Goal: Information Seeking & Learning: Learn about a topic

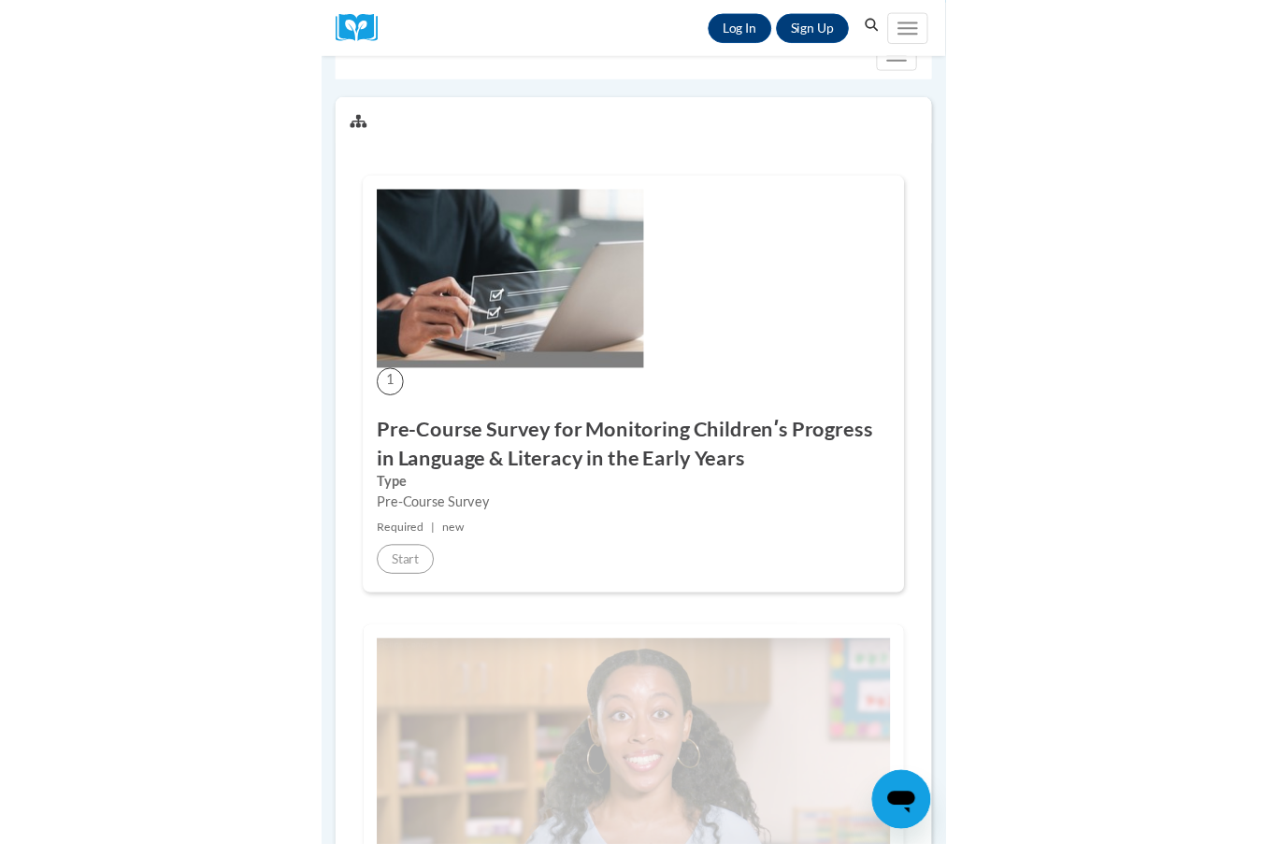
scroll to position [319, 0]
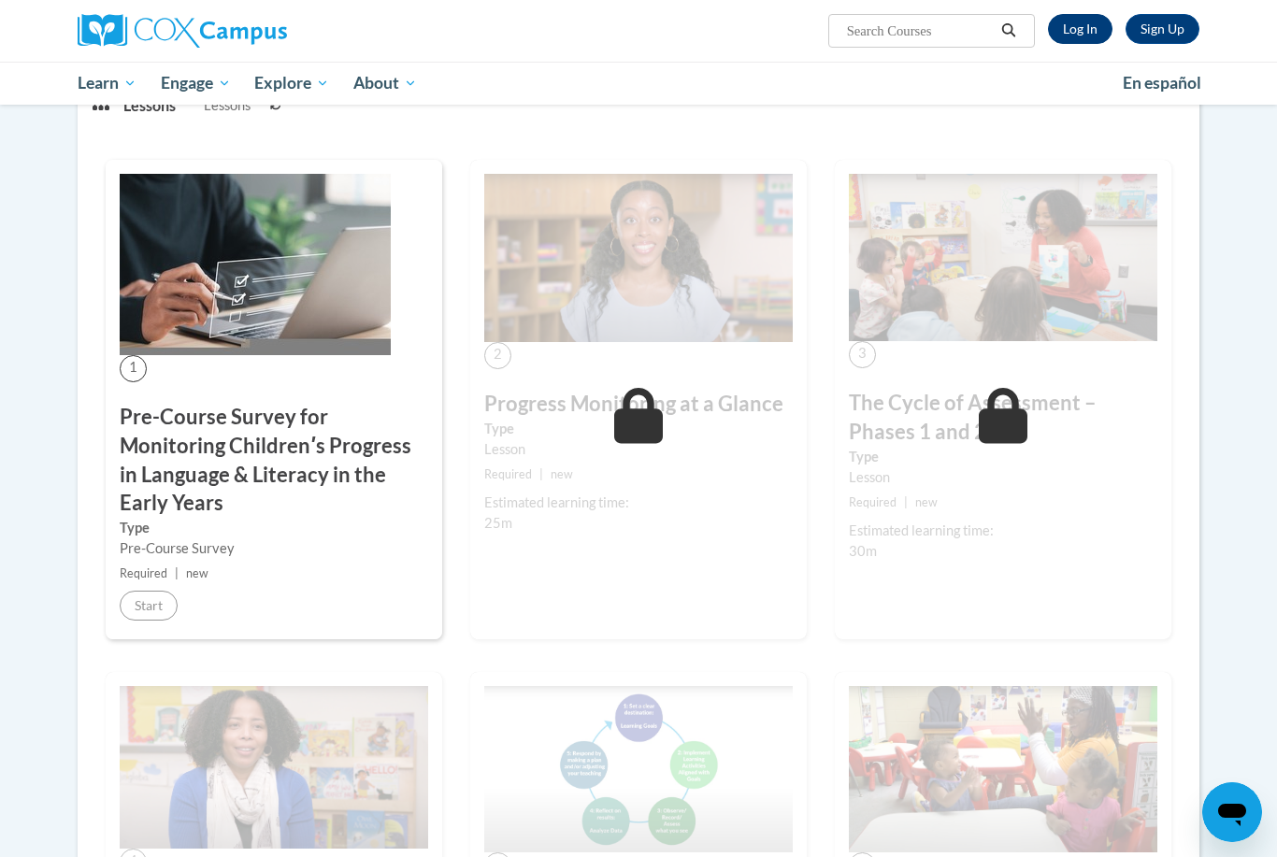
click at [633, 28] on link "Log In" at bounding box center [1080, 29] width 64 height 30
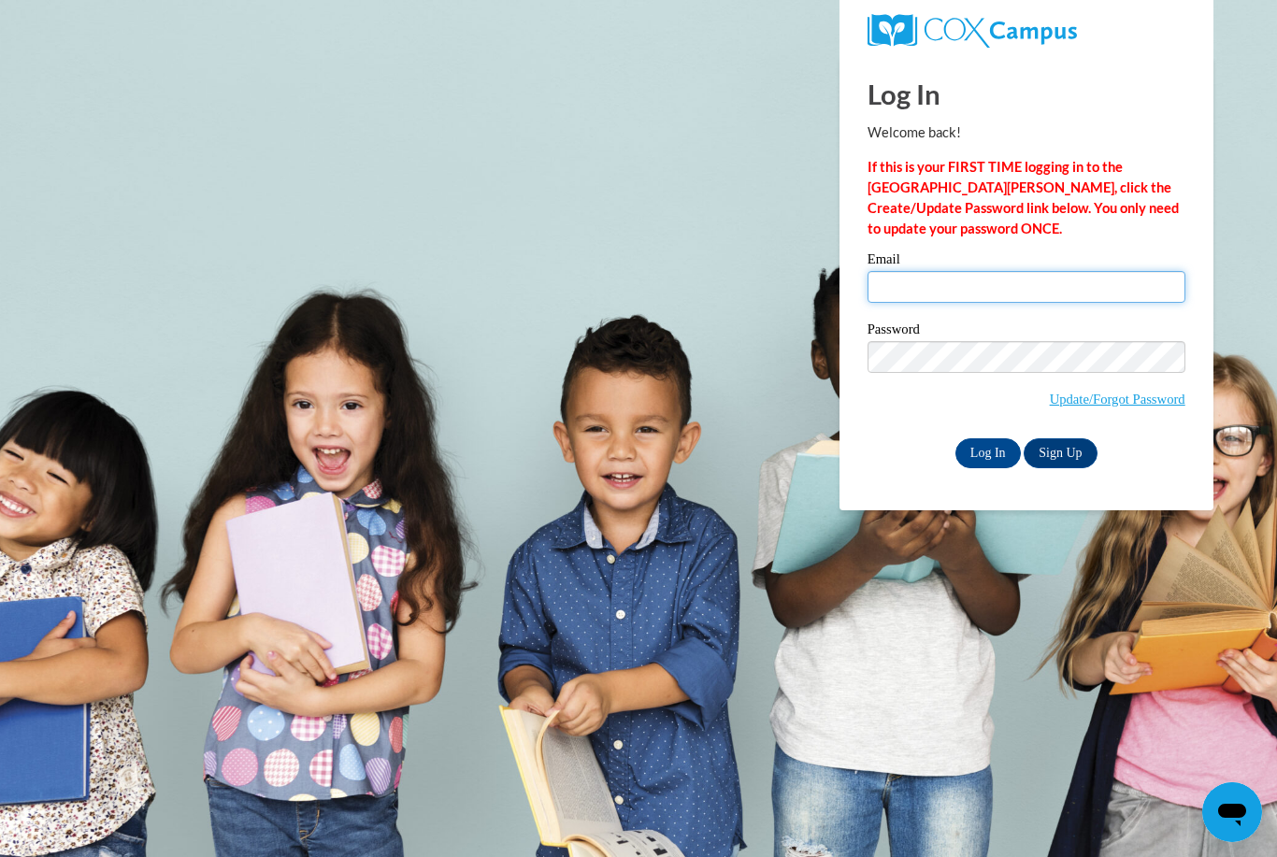
type input "[EMAIL_ADDRESS][DOMAIN_NAME]"
click at [987, 451] on input "Log In" at bounding box center [987, 453] width 65 height 30
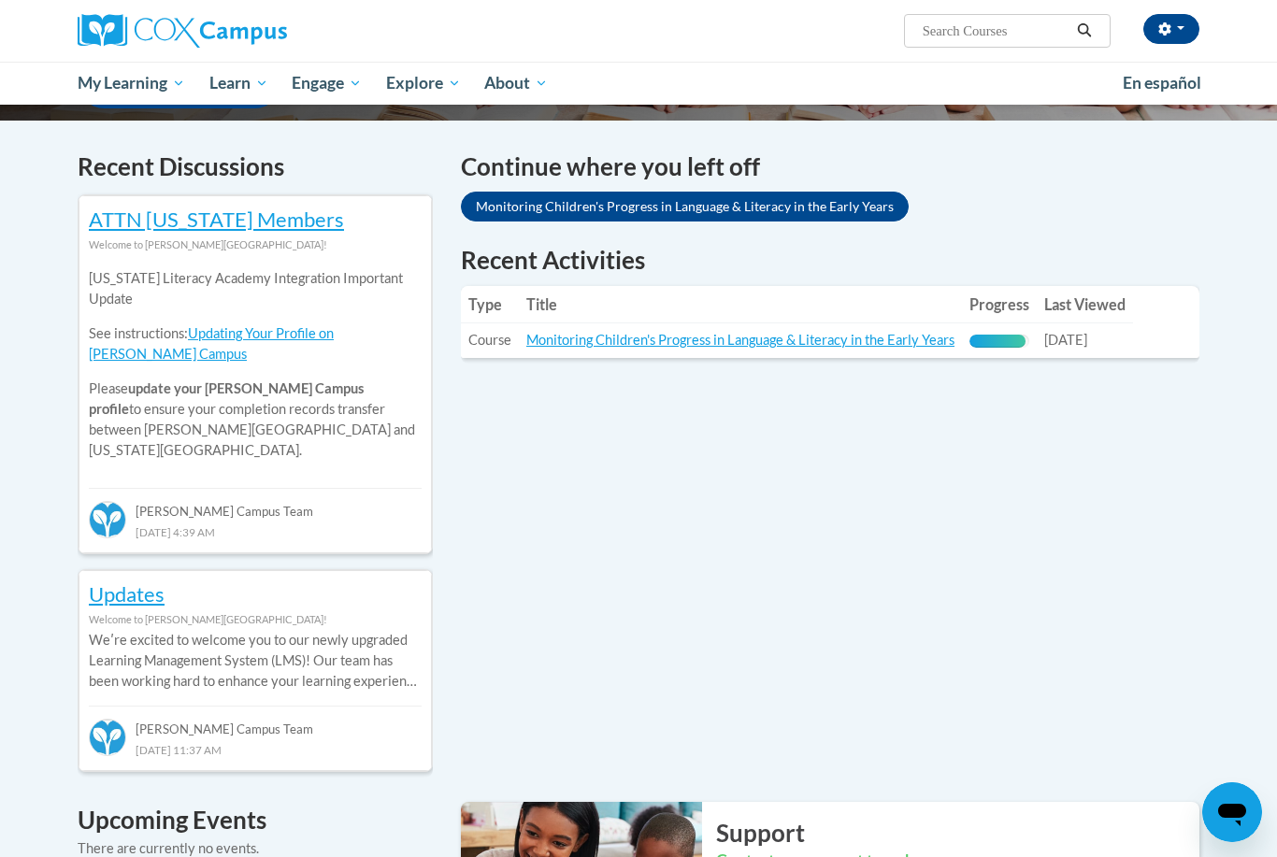
scroll to position [536, 0]
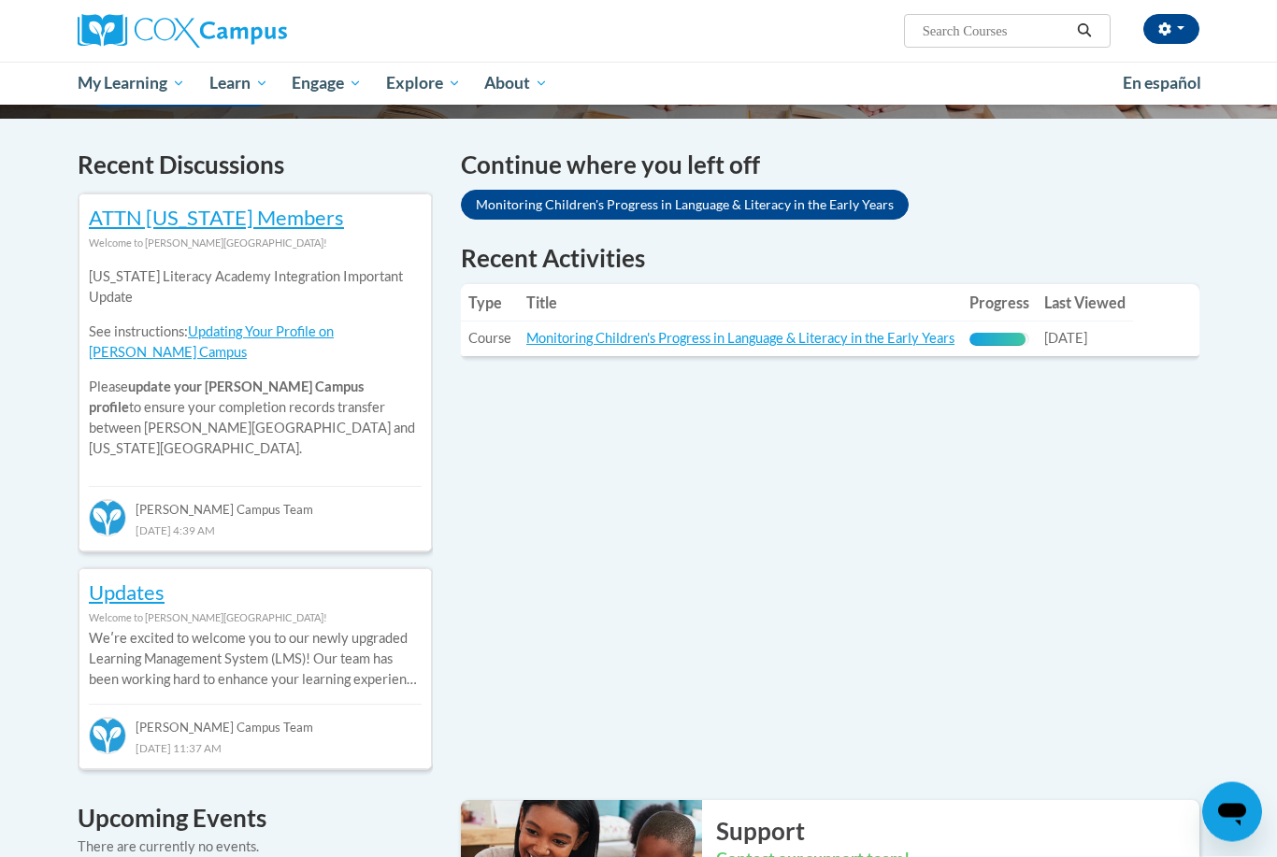
click at [760, 322] on td "Title: Monitoring Children's Progress in Language & Literacy in the Early Years" at bounding box center [740, 339] width 443 height 35
click at [804, 332] on link "Monitoring Children's Progress in Language & Literacy in the Early Years" at bounding box center [740, 339] width 428 height 16
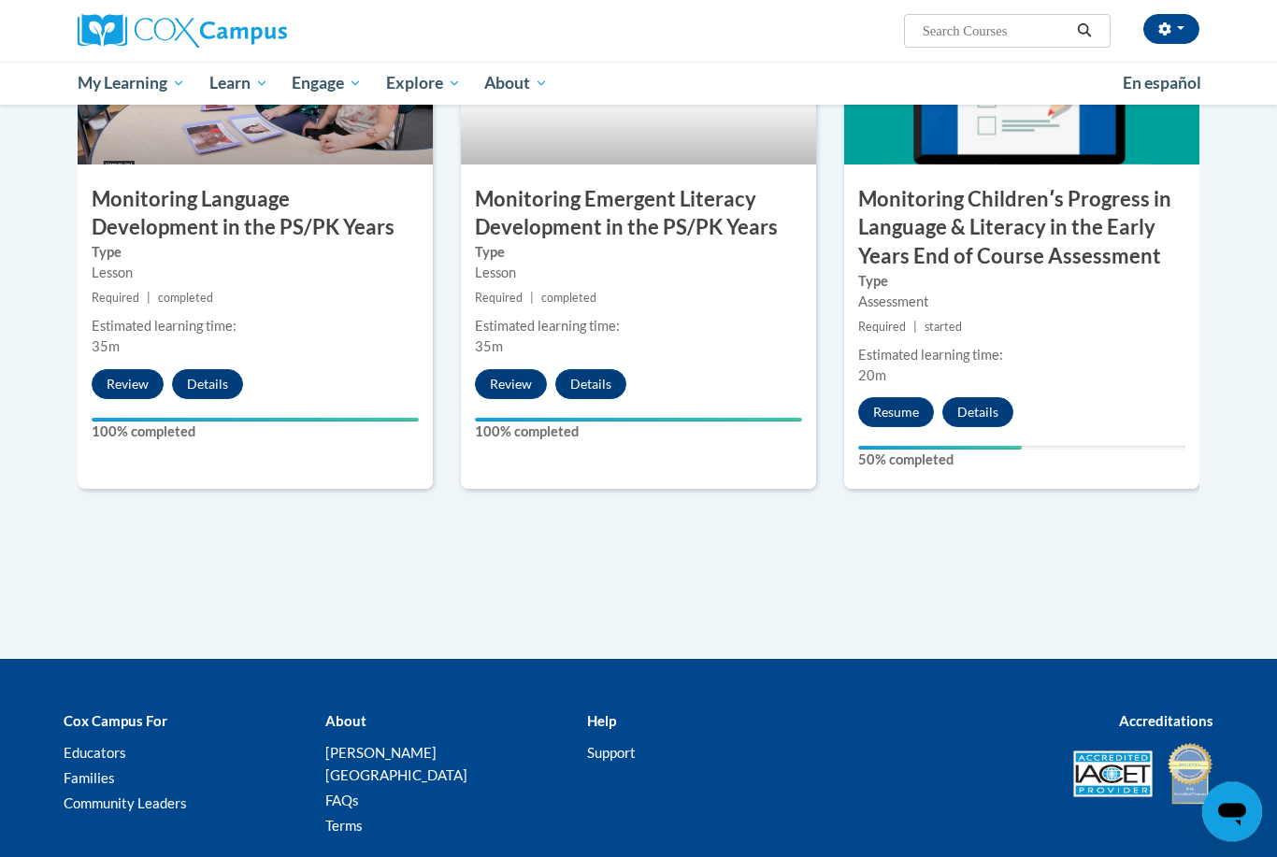
scroll to position [1639, 0]
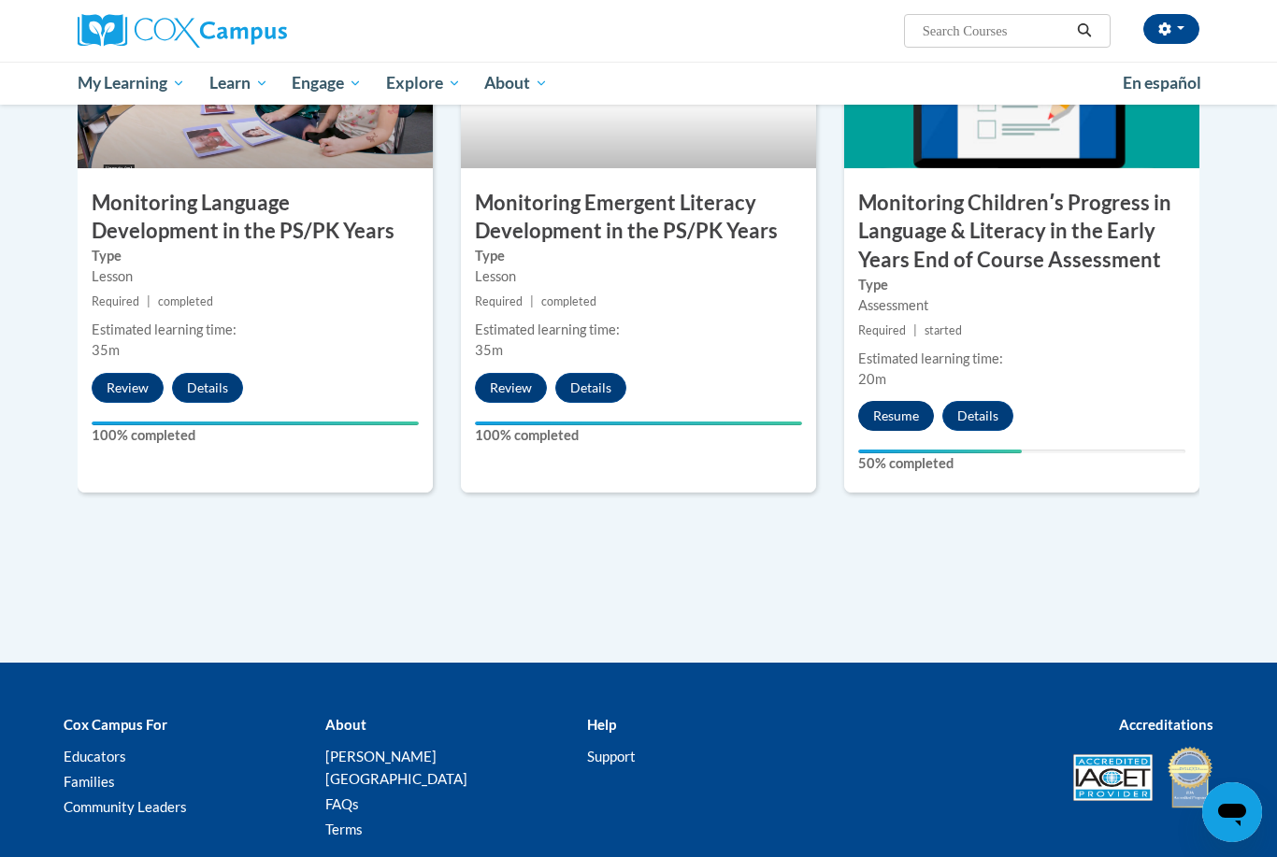
click at [894, 408] on button "Resume" at bounding box center [896, 416] width 76 height 30
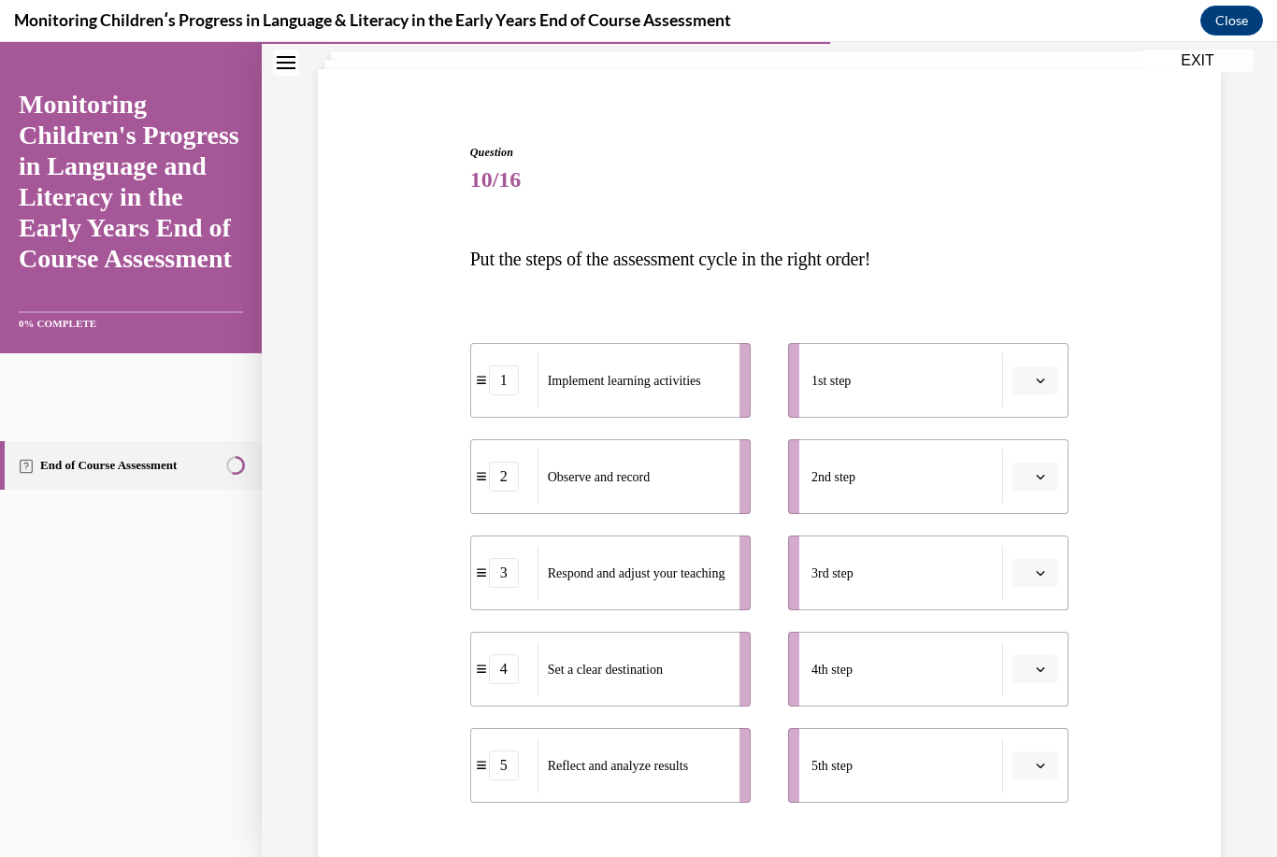
scroll to position [119, 0]
click at [502, 667] on div "4" at bounding box center [504, 666] width 30 height 30
click at [508, 672] on div "4" at bounding box center [504, 666] width 30 height 30
click at [542, 669] on div "Set a clear destination" at bounding box center [632, 666] width 190 height 54
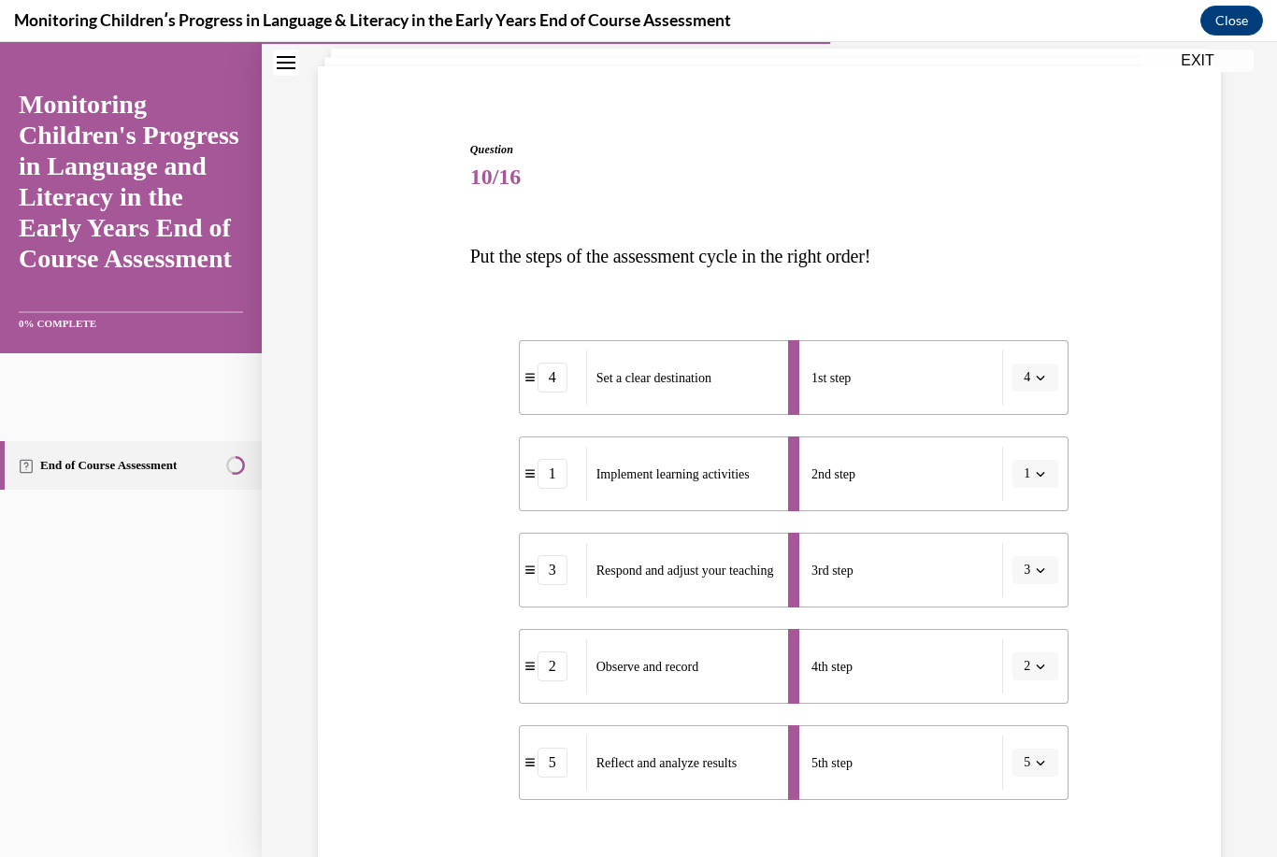
click at [841, 856] on div "Question 10/16 Put the steps of the assessment cycle in the right order! 4 Set …" at bounding box center [769, 586] width 599 height 891
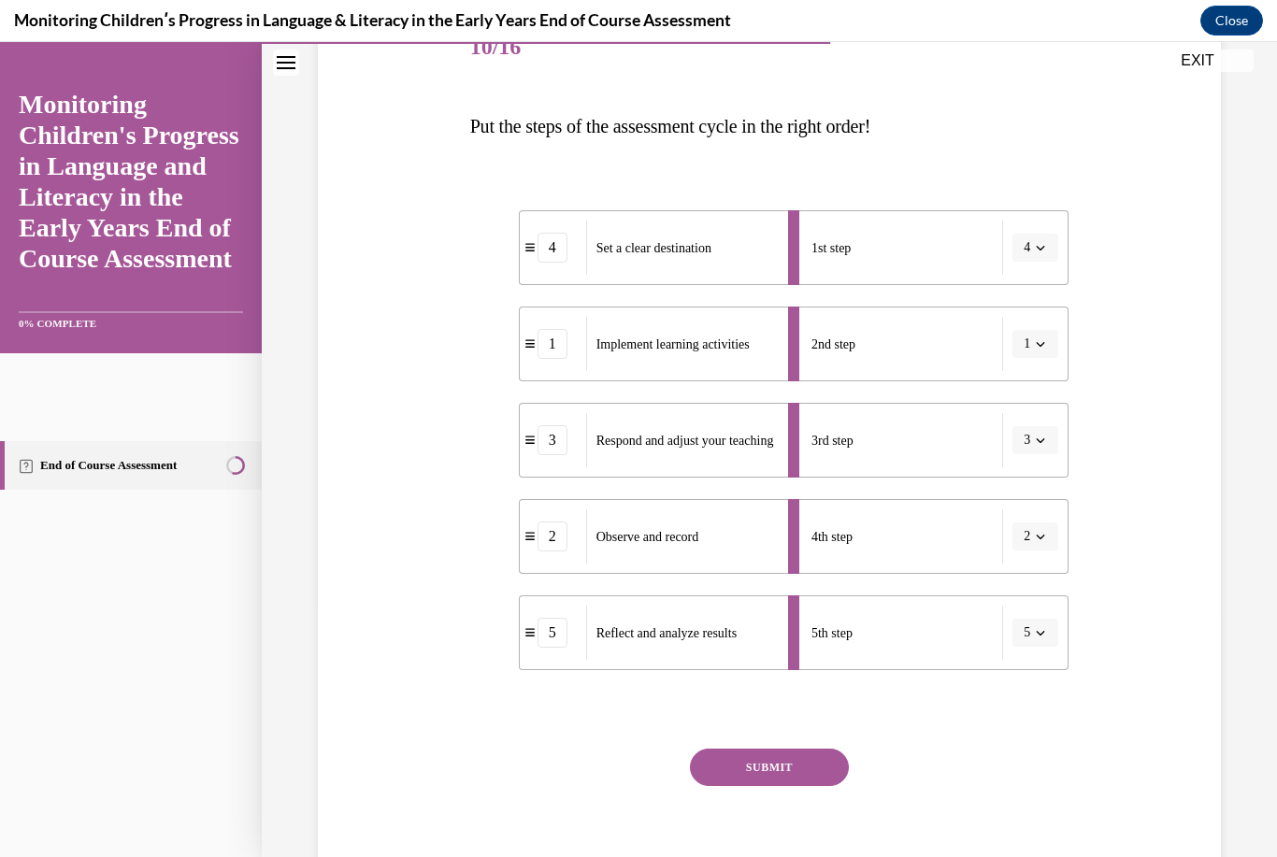
click at [807, 780] on button "SUBMIT" at bounding box center [769, 767] width 159 height 37
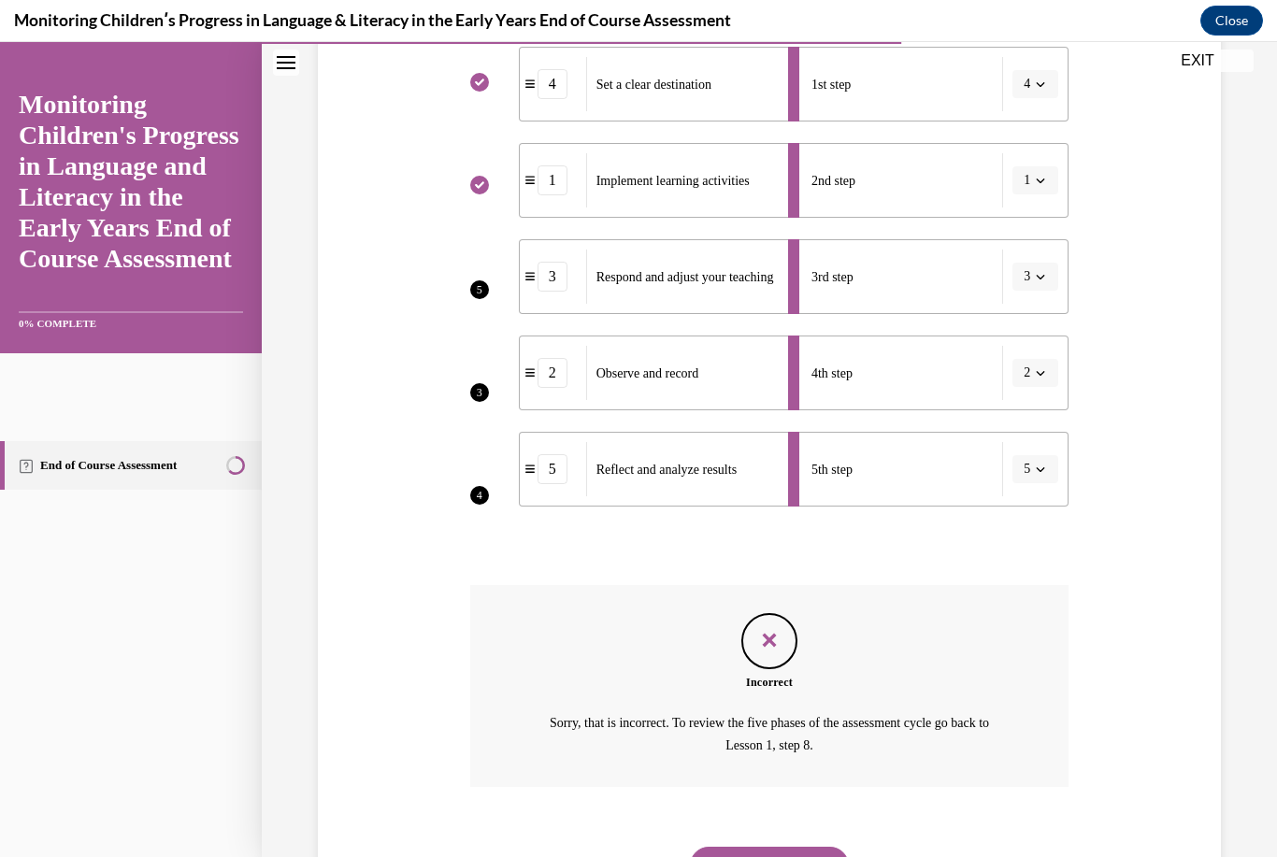
scroll to position [421, 0]
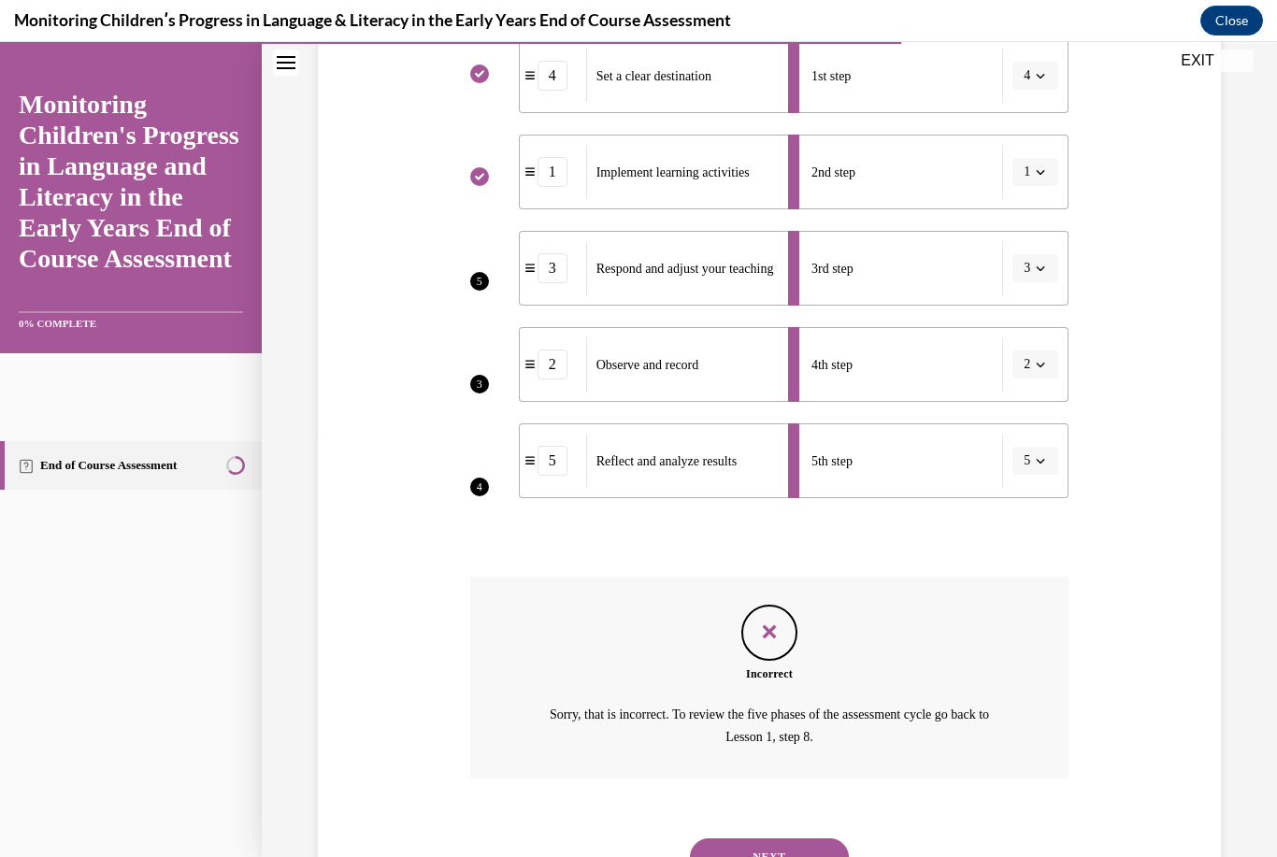
click at [808, 838] on button "NEXT" at bounding box center [769, 856] width 159 height 37
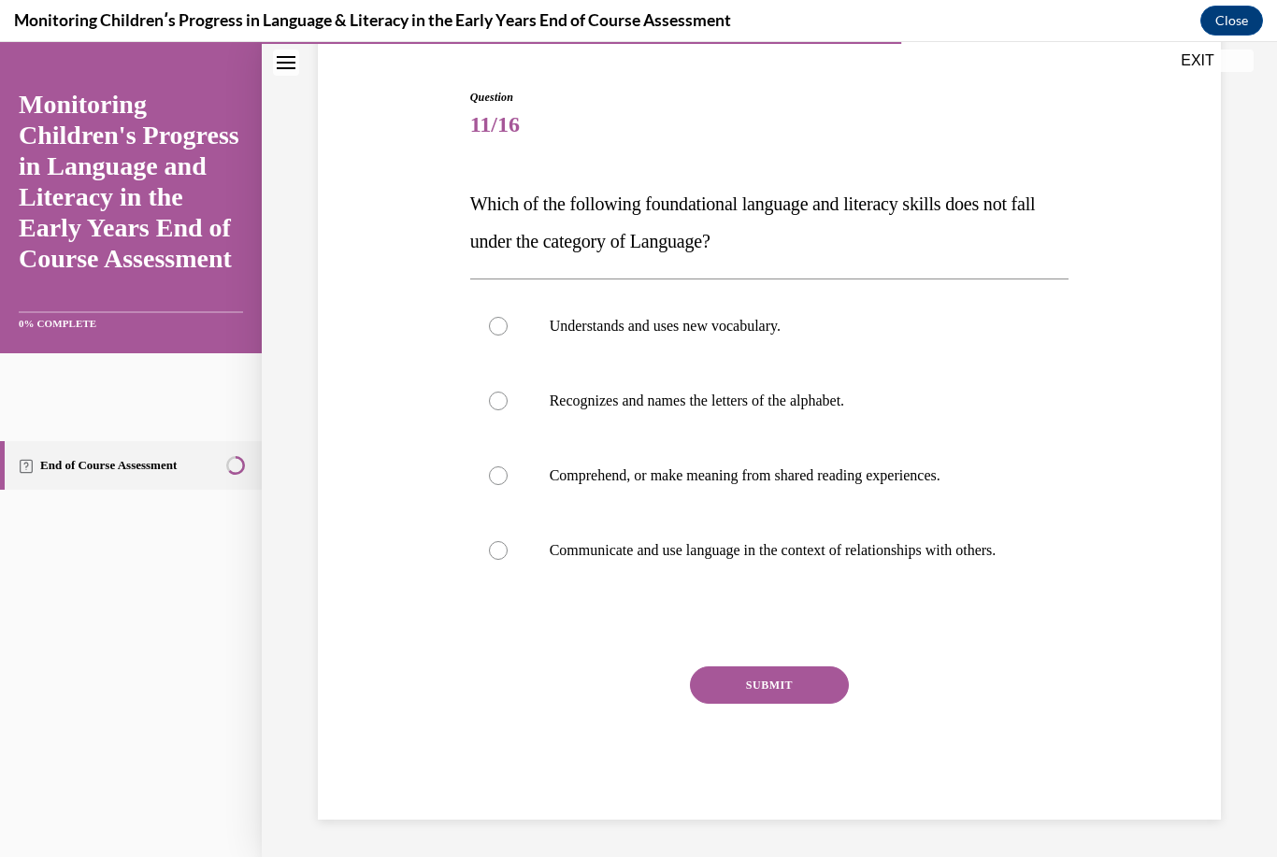
scroll to position [107, 0]
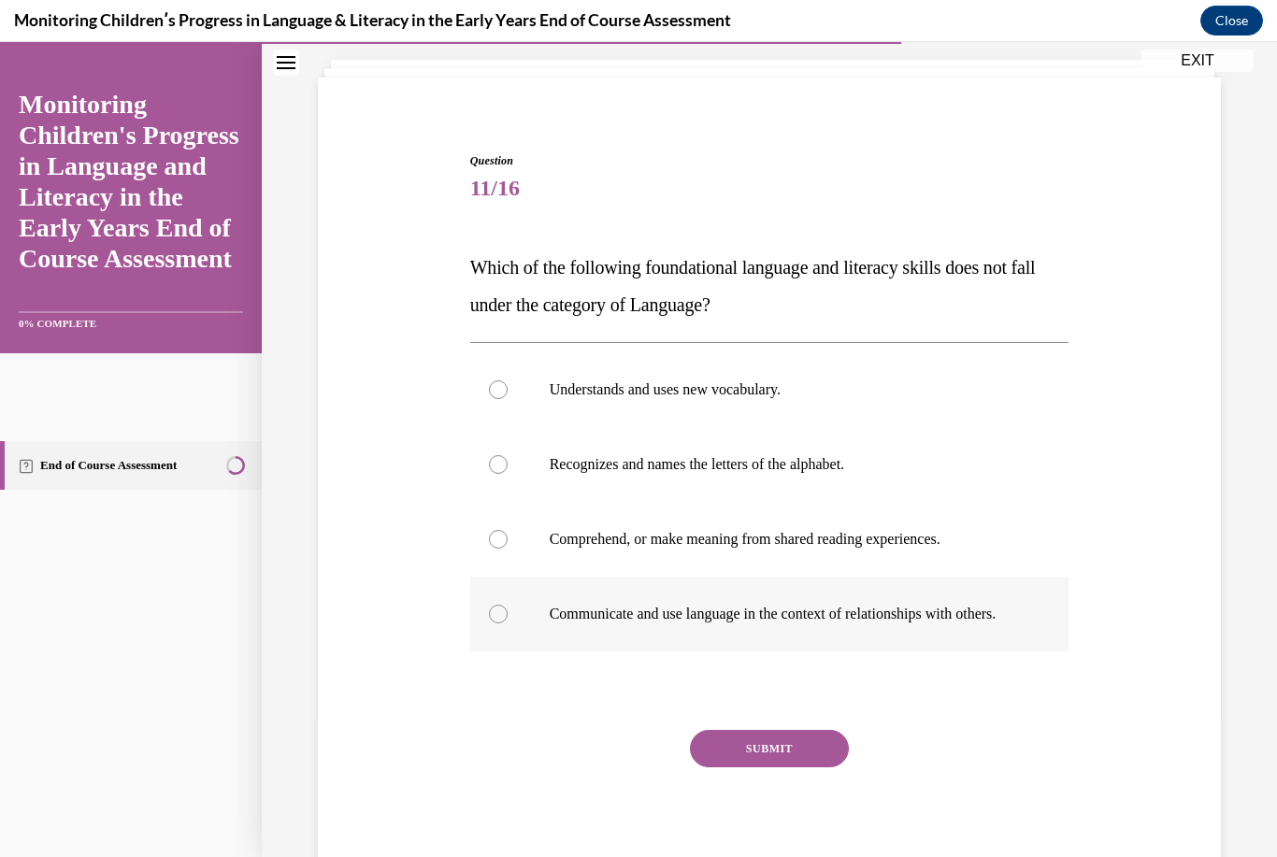
click at [837, 623] on p "Communicate and use language in the context of relationships with others." at bounding box center [786, 614] width 473 height 19
click at [508, 623] on input "Communicate and use language in the context of relationships with others." at bounding box center [498, 614] width 19 height 19
radio input "true"
click at [754, 535] on p "Comprehend, or make meaning from shared reading experiences." at bounding box center [786, 539] width 473 height 19
click at [508, 535] on input "Comprehend, or make meaning from shared reading experiences." at bounding box center [498, 539] width 19 height 19
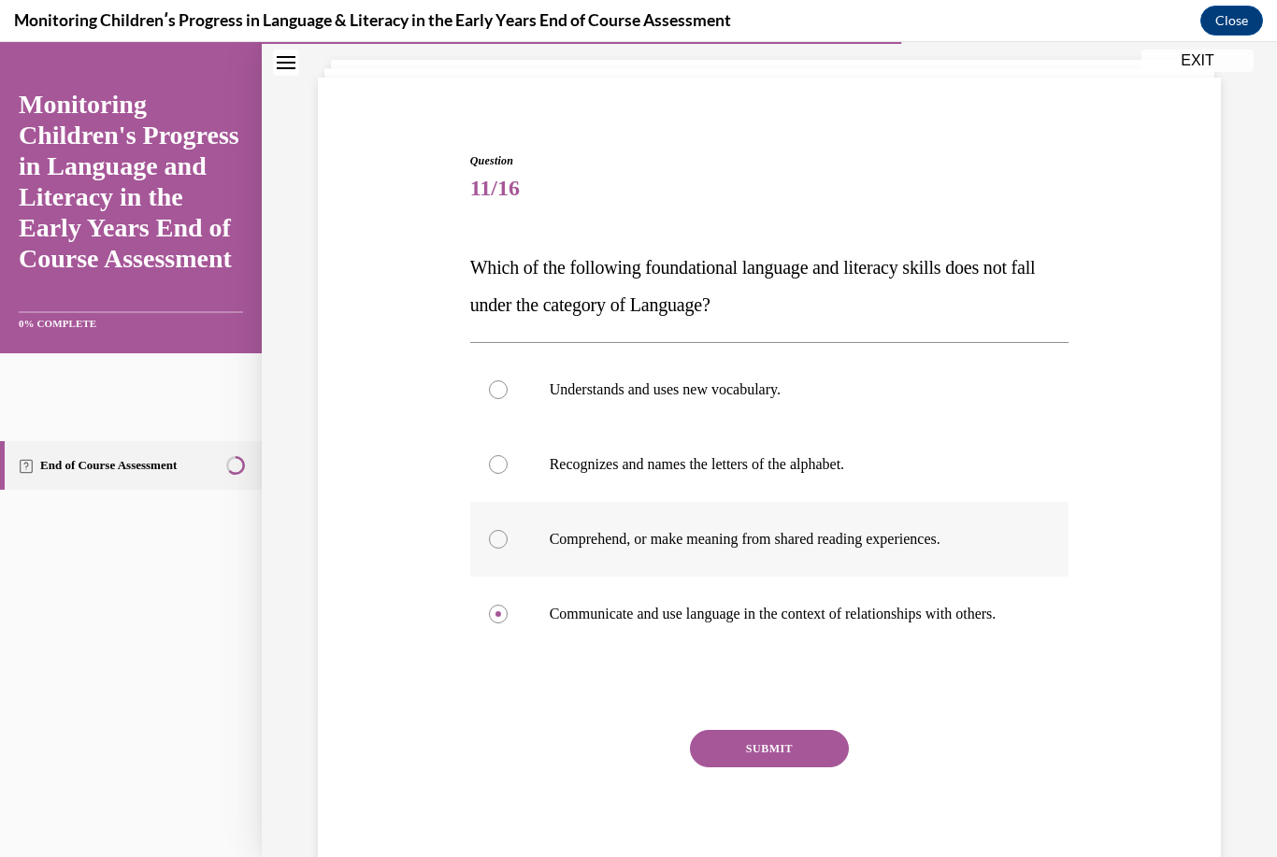
radio input "true"
click at [720, 377] on label "Understands and uses new vocabulary." at bounding box center [769, 389] width 599 height 75
click at [508, 380] on input "Understands and uses new vocabulary." at bounding box center [498, 389] width 19 height 19
radio input "true"
click at [808, 761] on button "SUBMIT" at bounding box center [769, 748] width 159 height 37
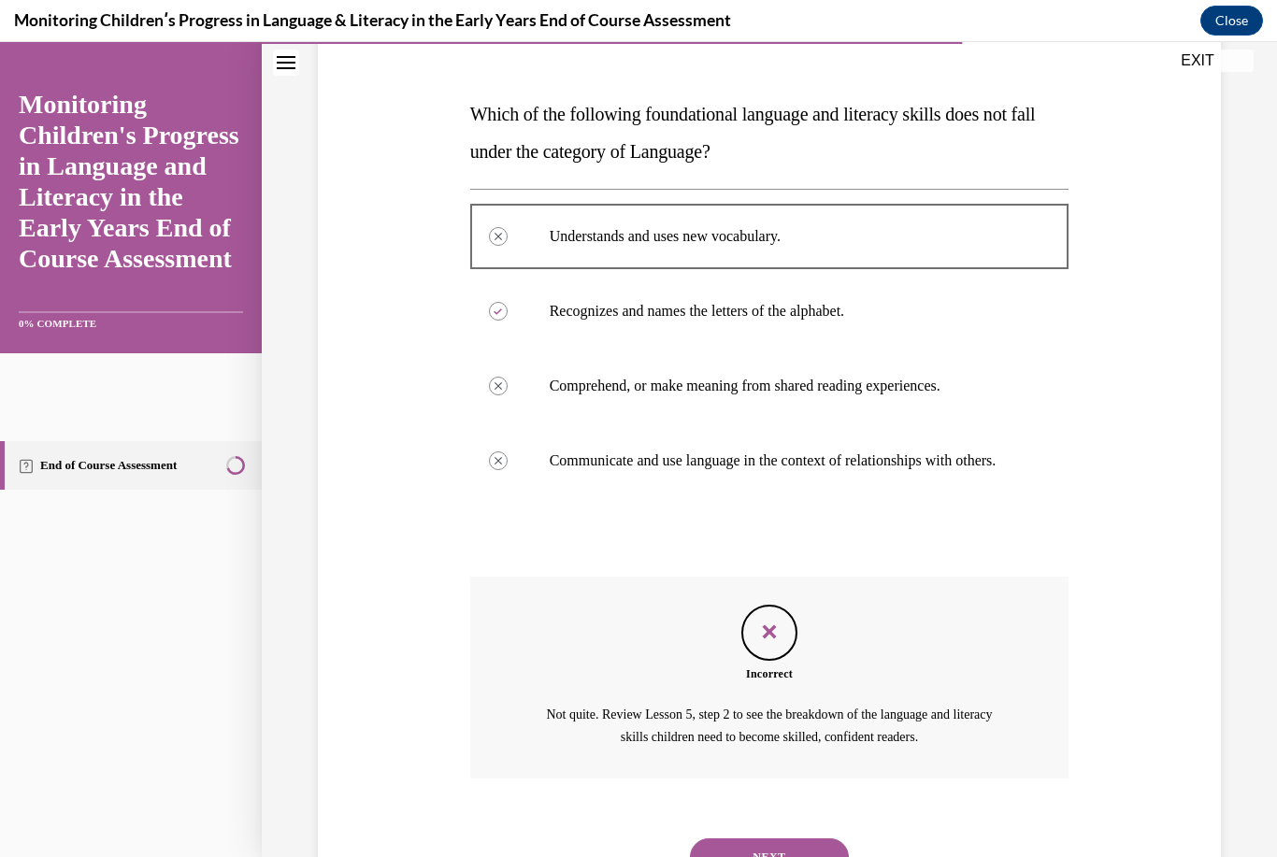
scroll to position [279, 0]
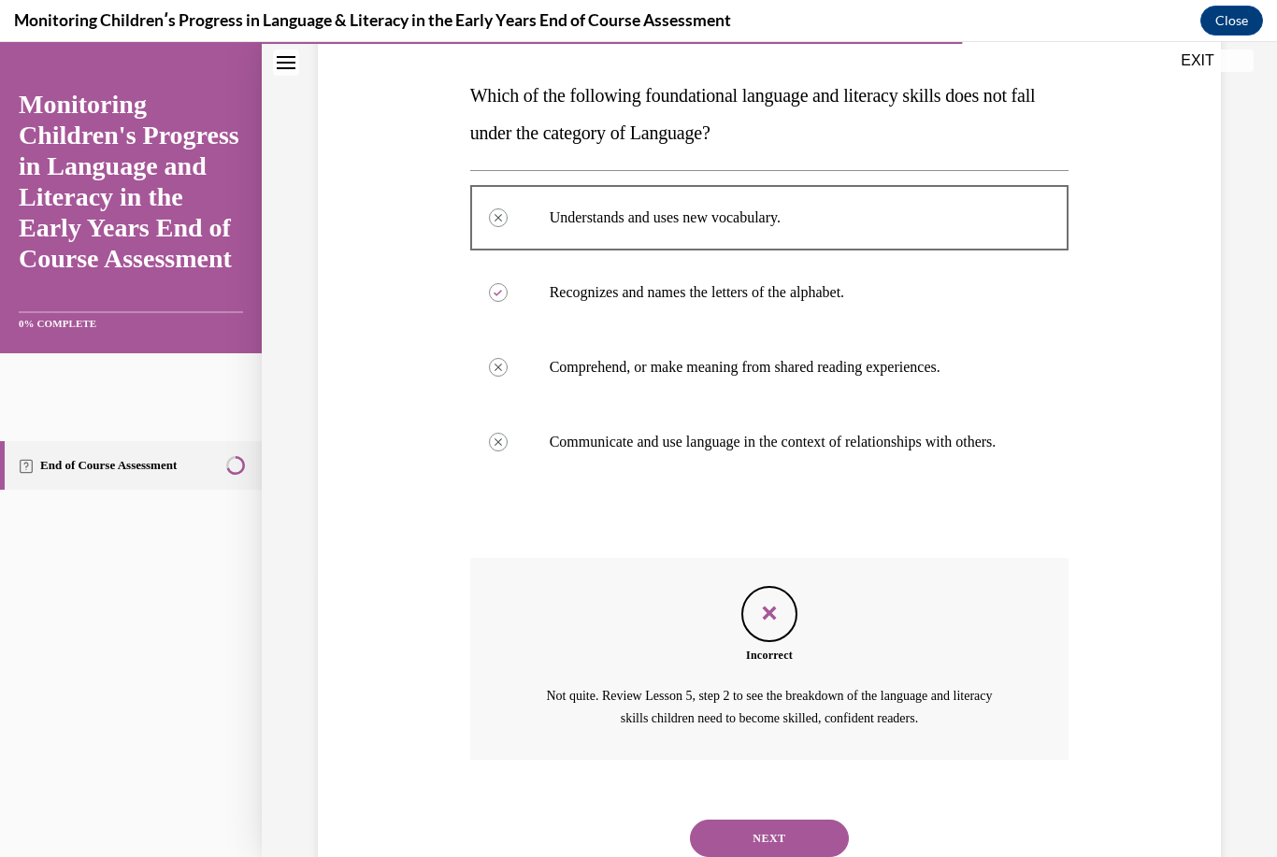
click at [798, 828] on button "NEXT" at bounding box center [769, 838] width 159 height 37
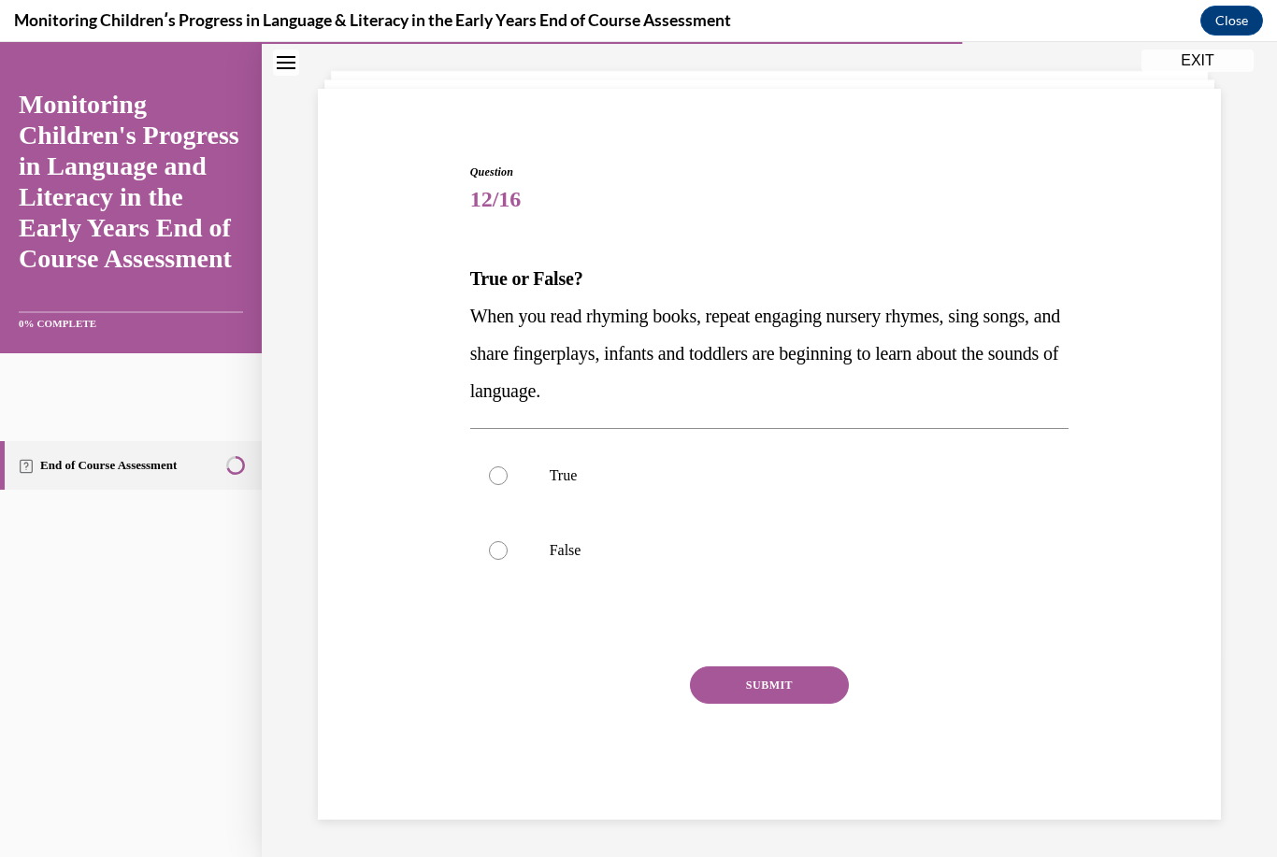
scroll to position [59, 0]
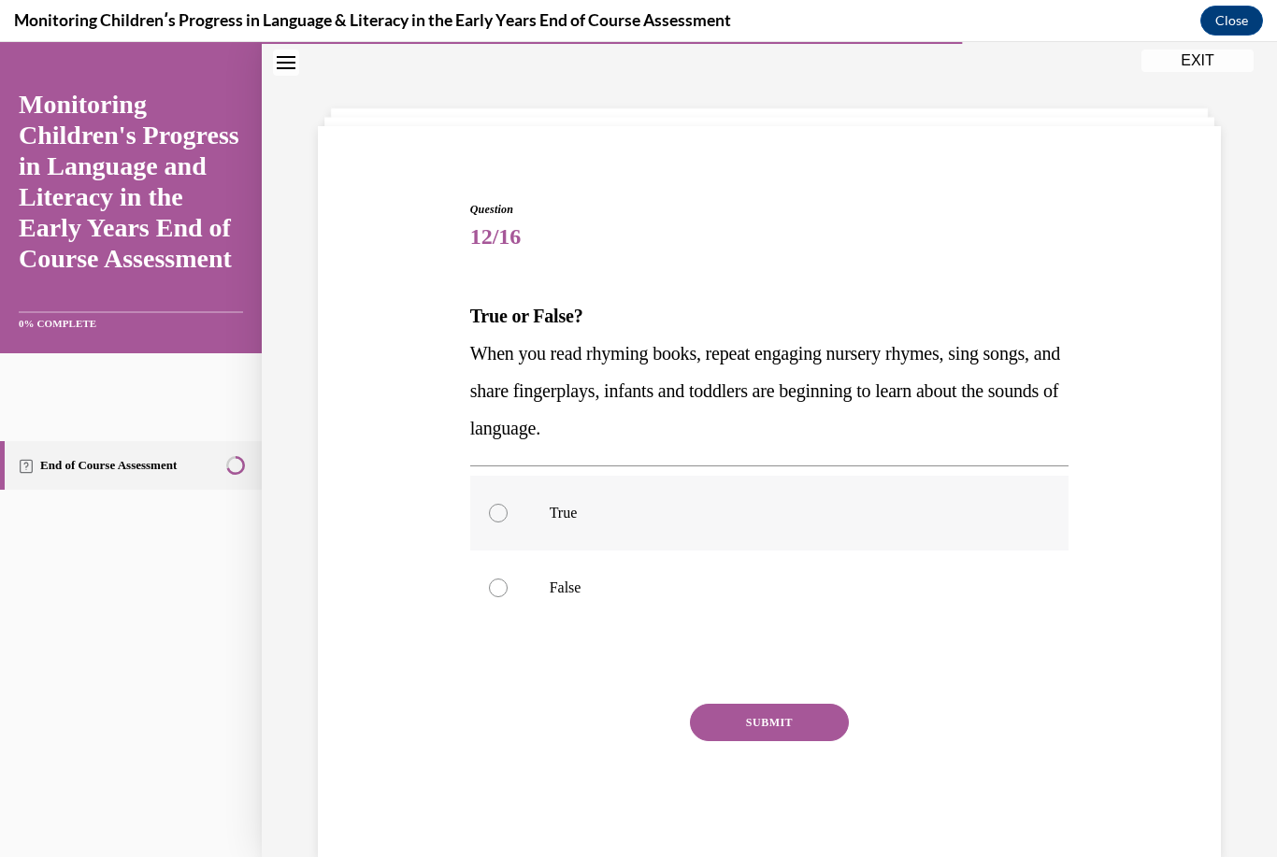
click at [557, 535] on label "True" at bounding box center [769, 513] width 599 height 75
click at [508, 522] on input "True" at bounding box center [498, 513] width 19 height 19
radio input "true"
click at [785, 708] on button "SUBMIT" at bounding box center [769, 722] width 159 height 37
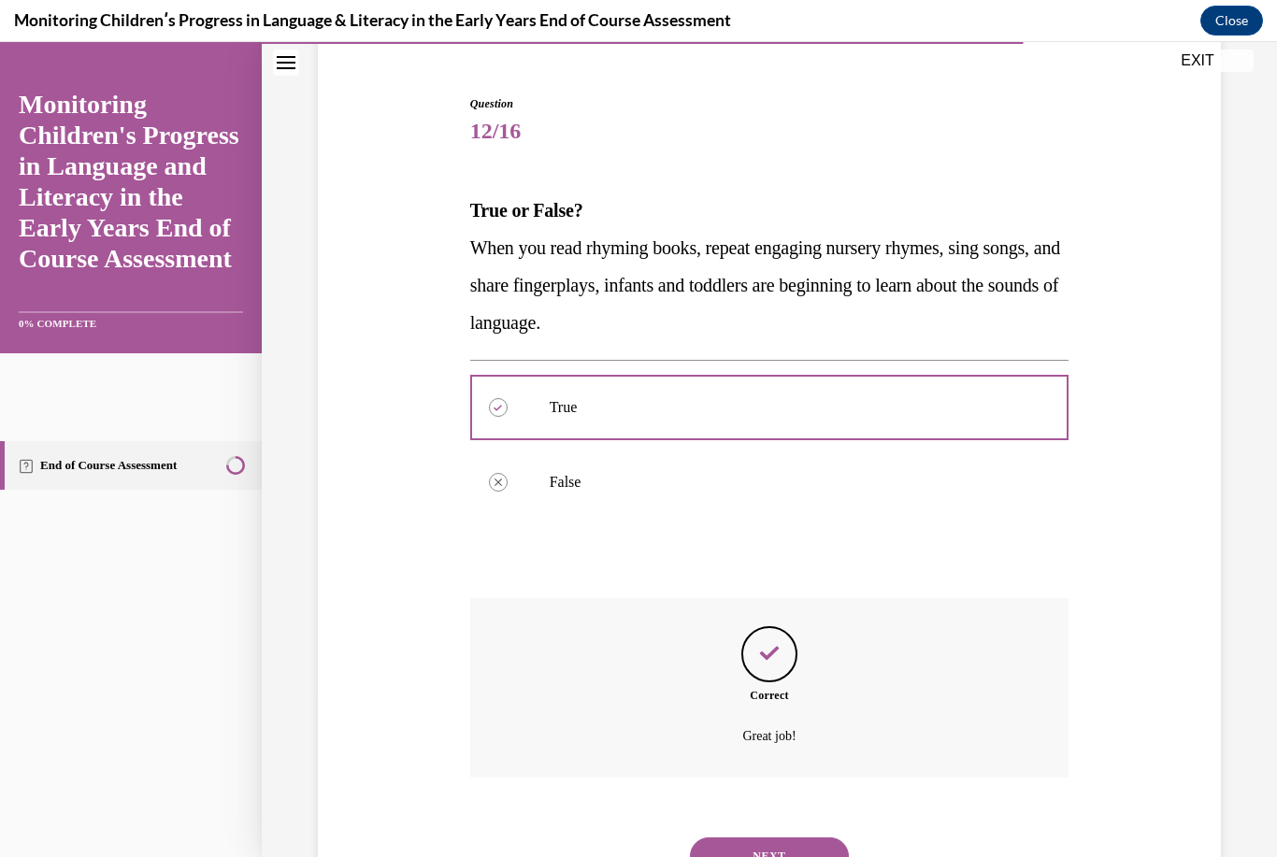
click at [769, 849] on button "NEXT" at bounding box center [769, 855] width 159 height 37
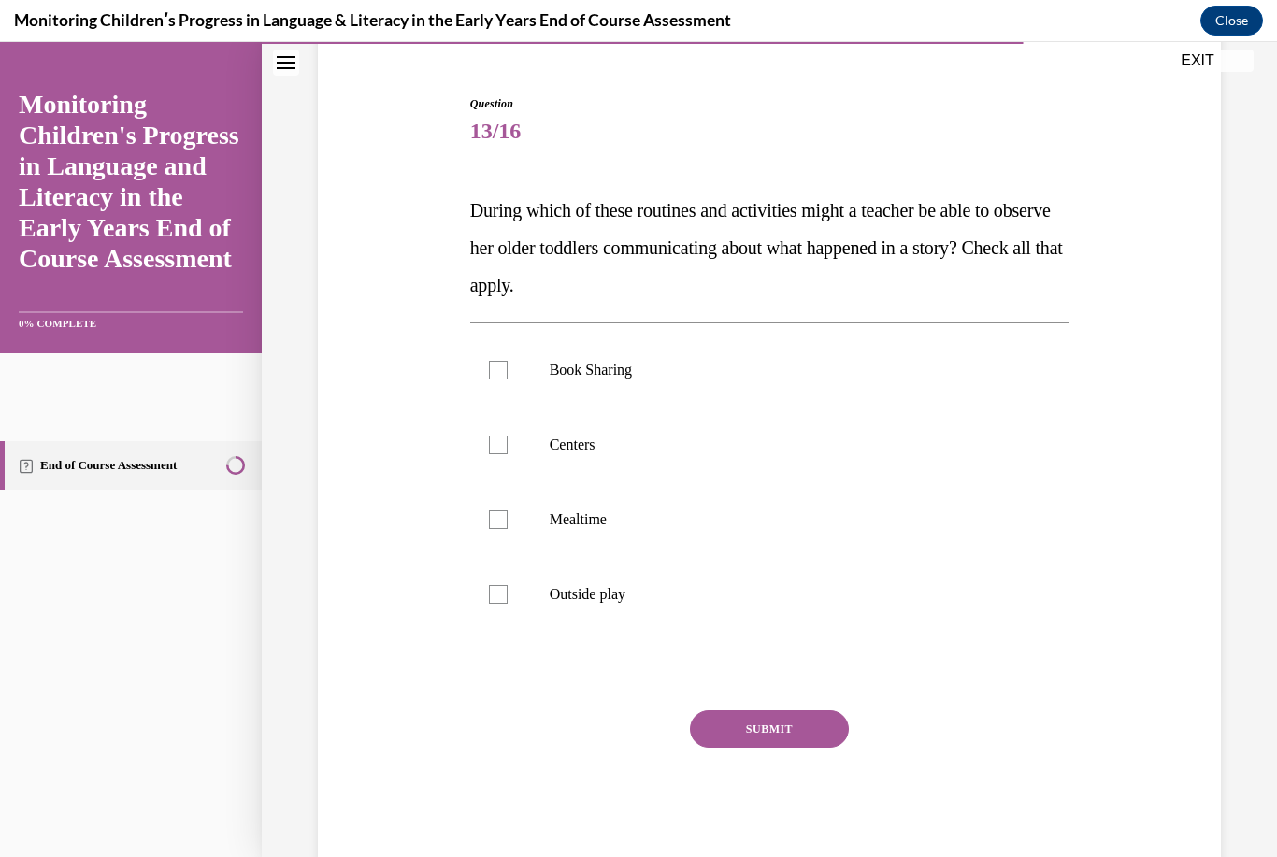
scroll to position [126, 0]
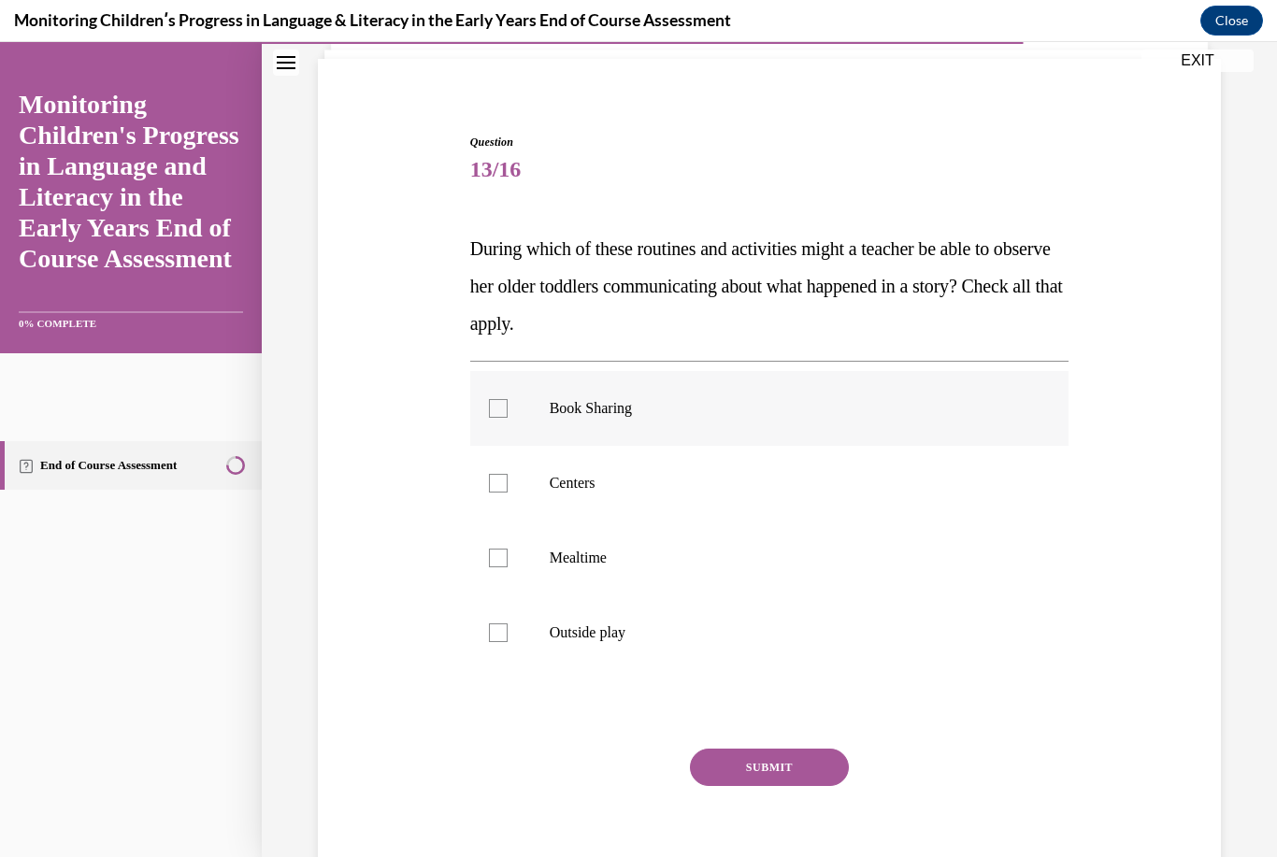
click at [651, 400] on p "Book Sharing" at bounding box center [786, 408] width 473 height 19
click at [508, 400] on input "Book Sharing" at bounding box center [498, 408] width 19 height 19
checkbox input "true"
click at [614, 458] on label "Centers" at bounding box center [769, 483] width 599 height 75
click at [508, 474] on input "Centers" at bounding box center [498, 483] width 19 height 19
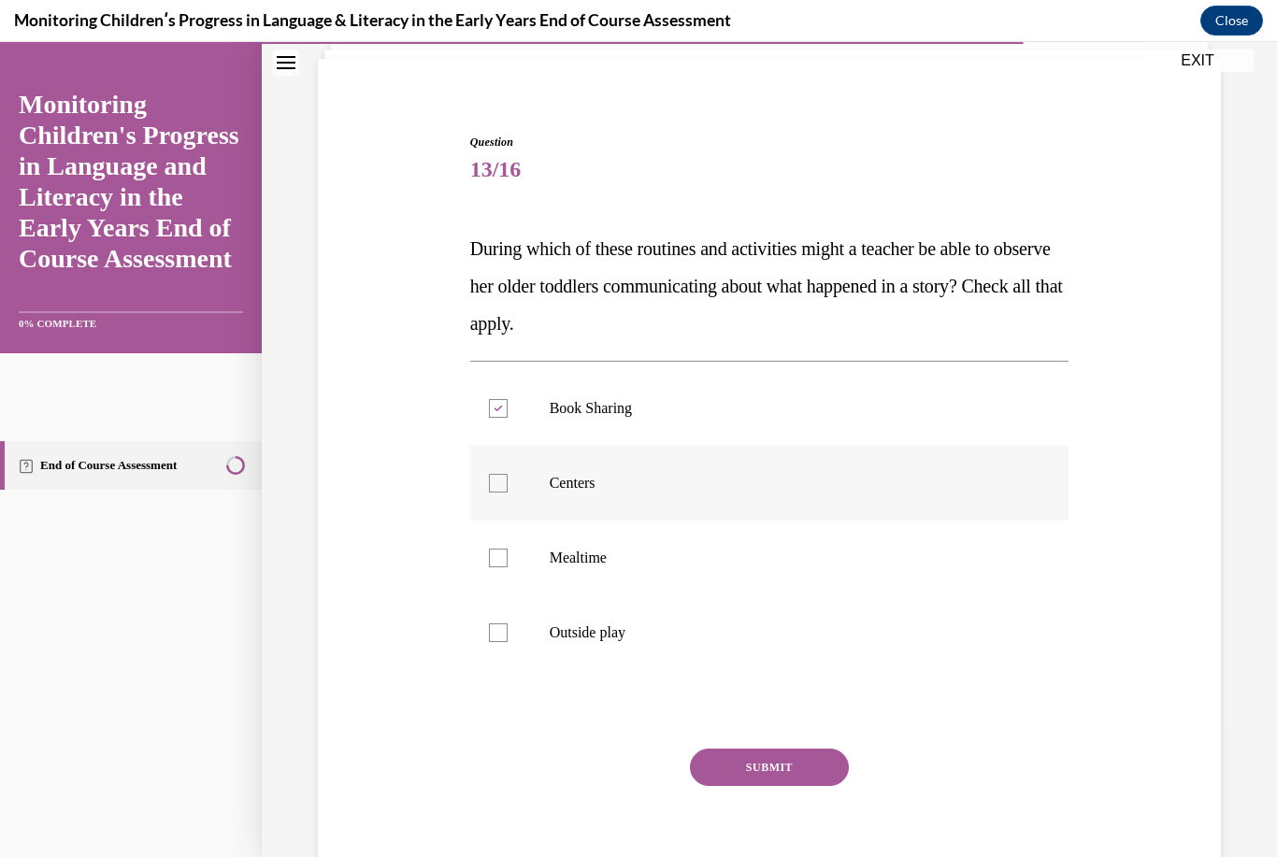
checkbox input "true"
click at [606, 554] on p "Mealtime" at bounding box center [786, 558] width 473 height 19
click at [508, 554] on input "Mealtime" at bounding box center [498, 558] width 19 height 19
checkbox input "true"
click at [560, 651] on label "Outside play" at bounding box center [769, 632] width 599 height 75
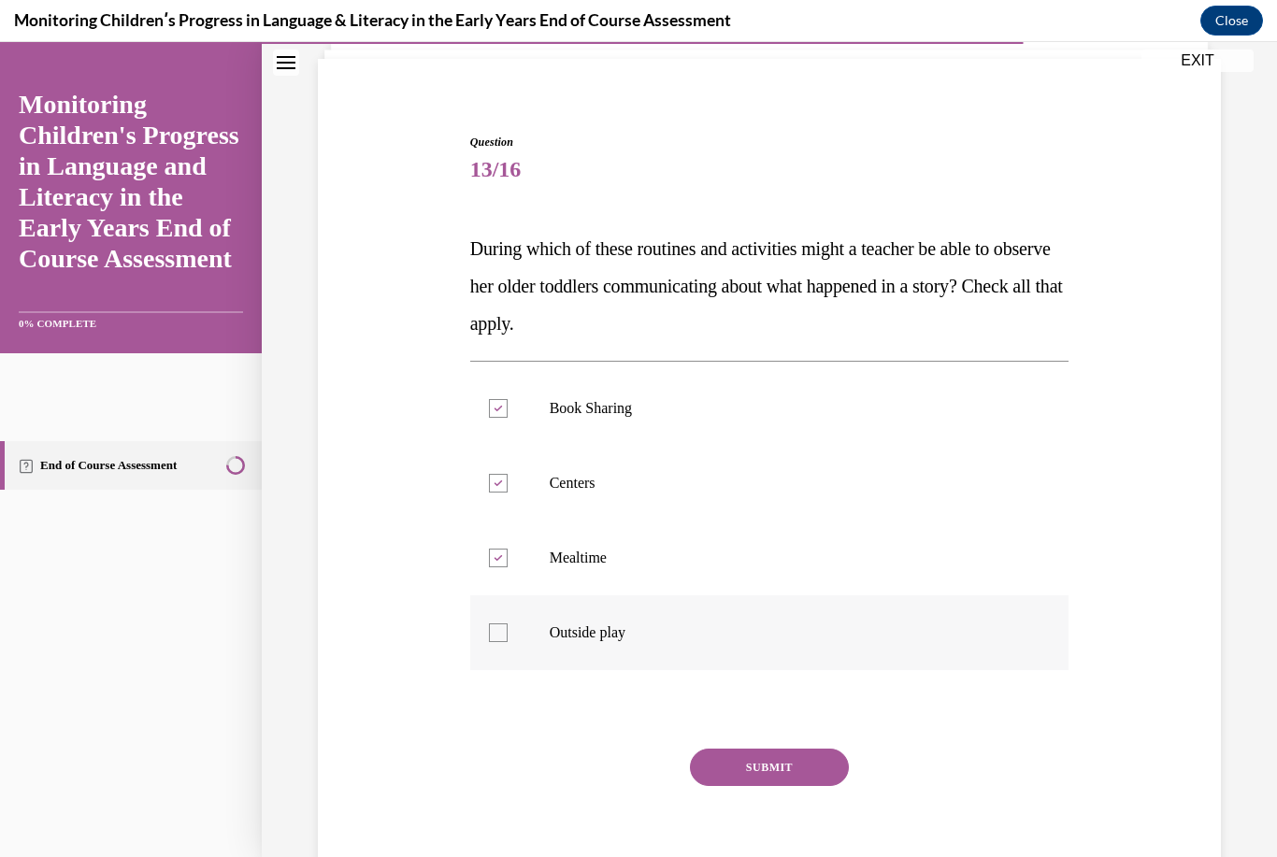
click at [508, 642] on input "Outside play" at bounding box center [498, 632] width 19 height 19
checkbox input "true"
click at [793, 753] on button "SUBMIT" at bounding box center [769, 767] width 159 height 37
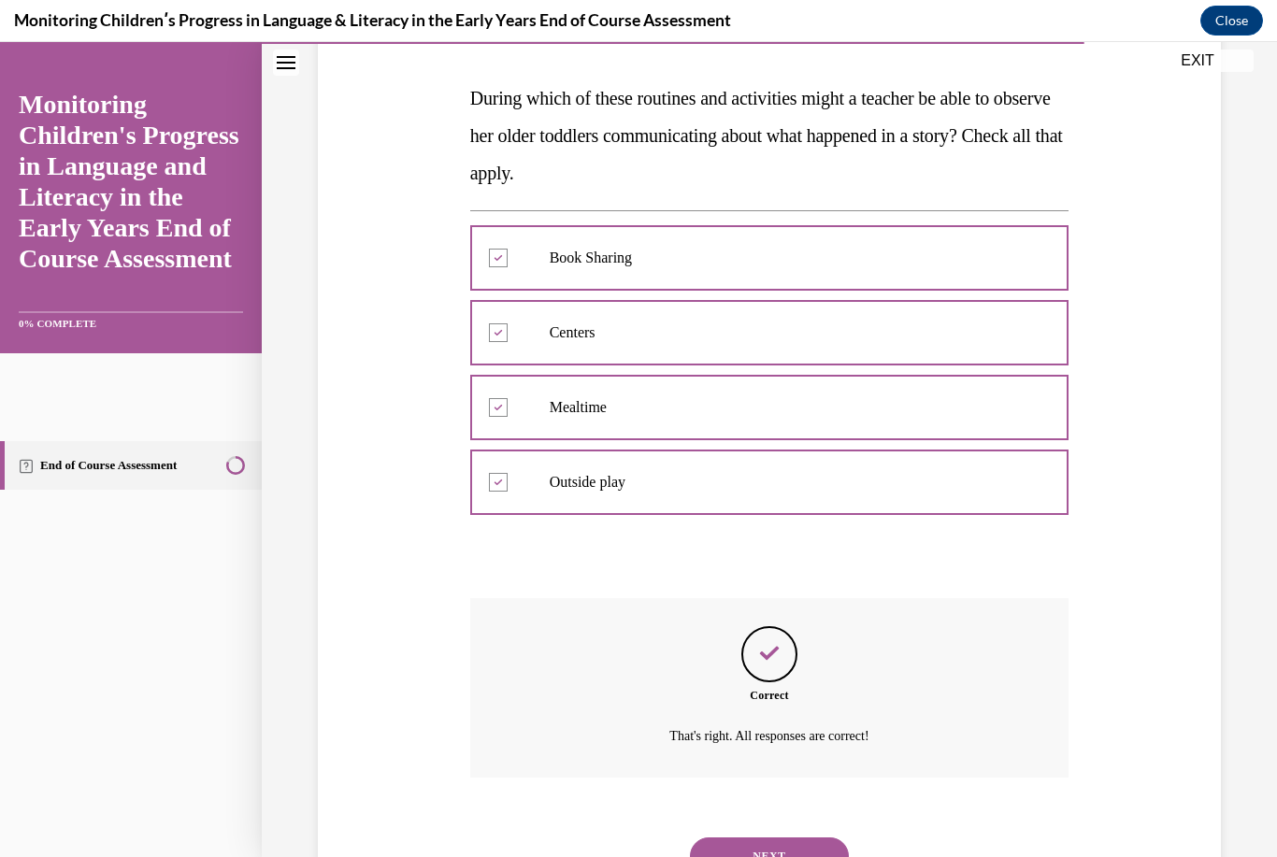
click at [780, 851] on button "NEXT" at bounding box center [769, 855] width 159 height 37
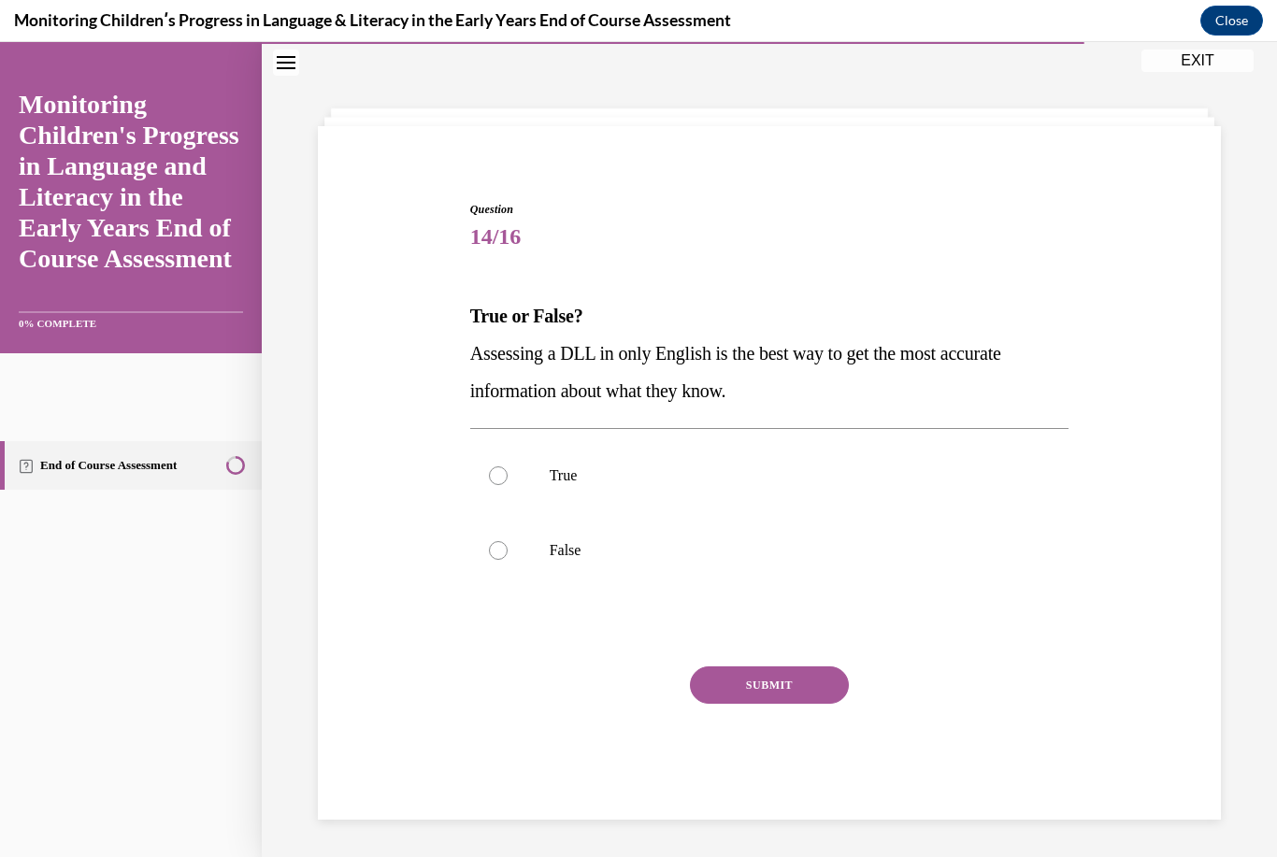
scroll to position [59, 0]
click at [560, 467] on p "True" at bounding box center [786, 475] width 473 height 19
click at [508, 467] on input "True" at bounding box center [498, 475] width 19 height 19
radio input "true"
click at [767, 677] on button "SUBMIT" at bounding box center [769, 684] width 159 height 37
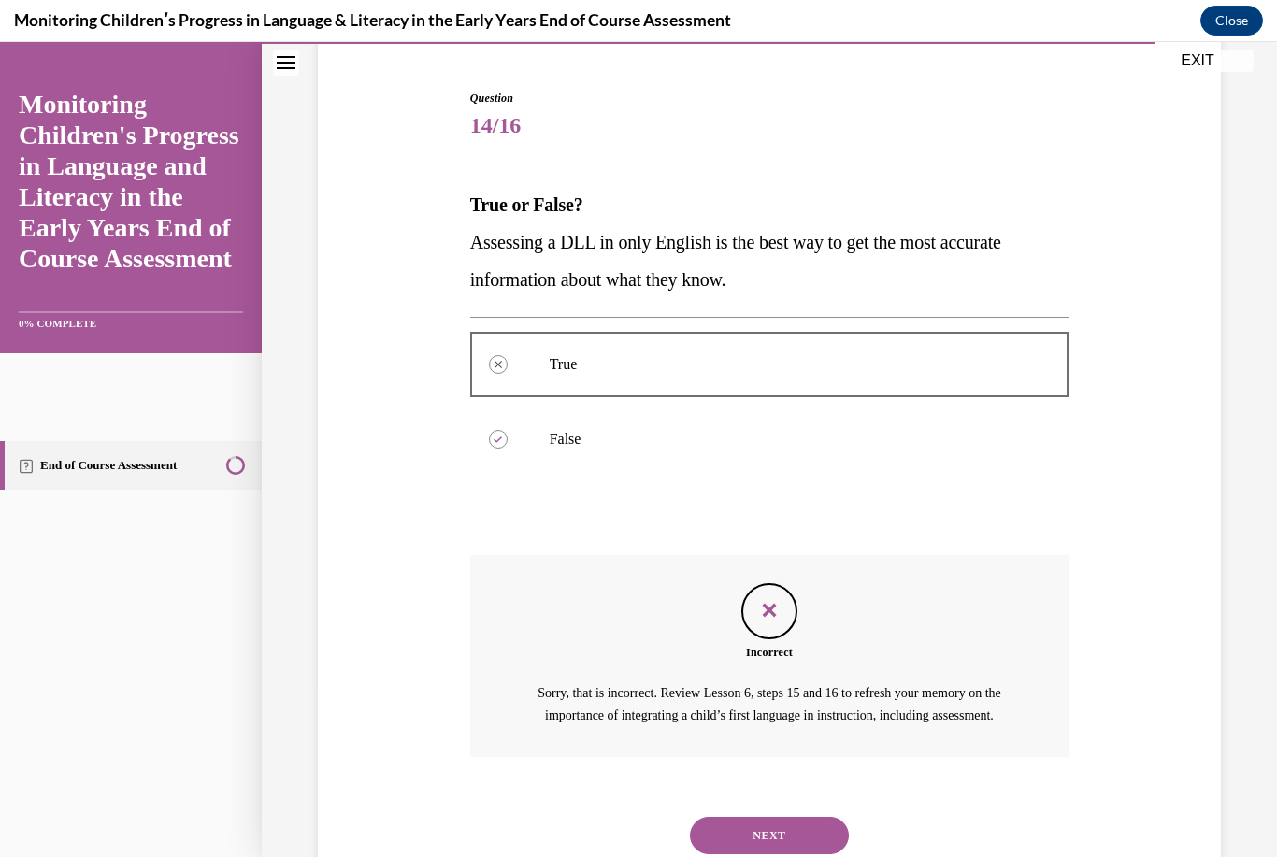
click at [742, 844] on button "NEXT" at bounding box center [769, 835] width 159 height 37
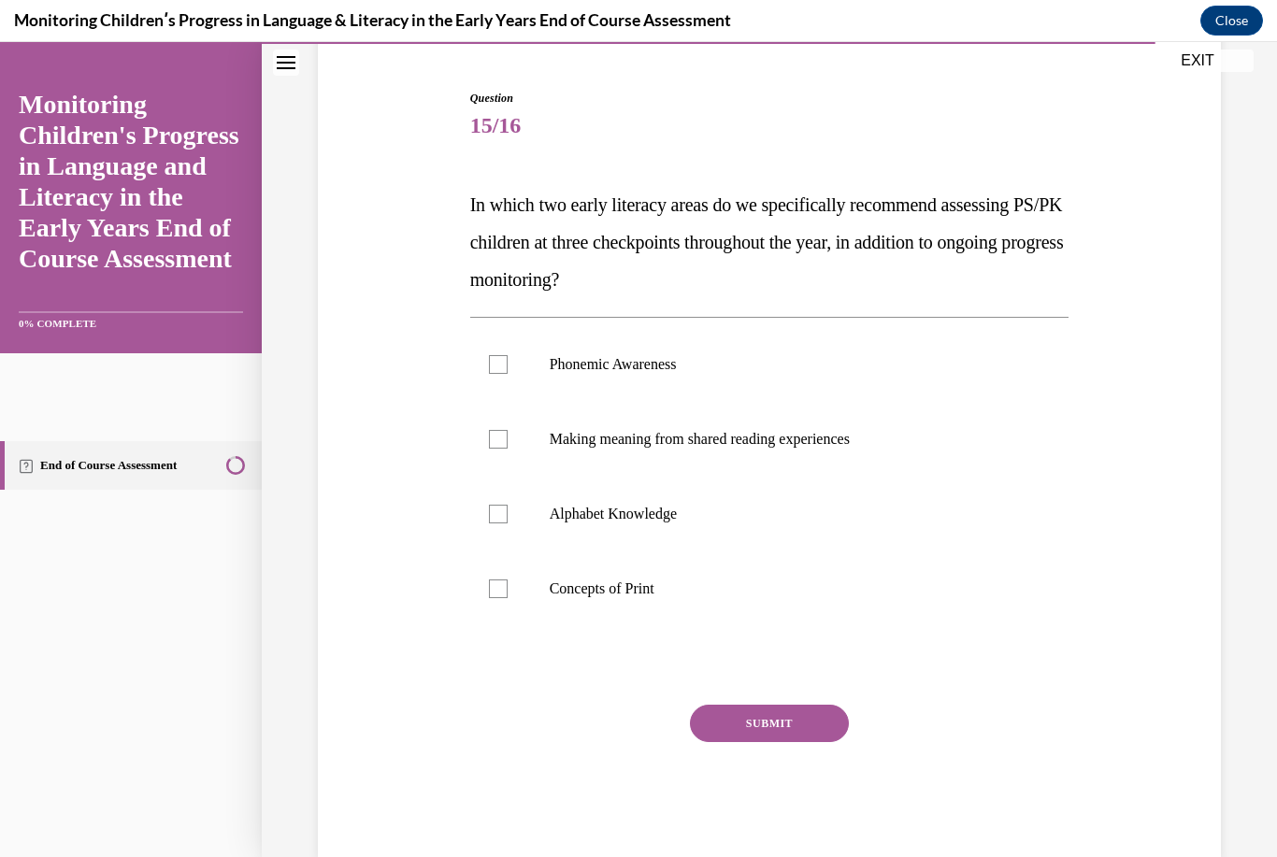
scroll to position [126, 0]
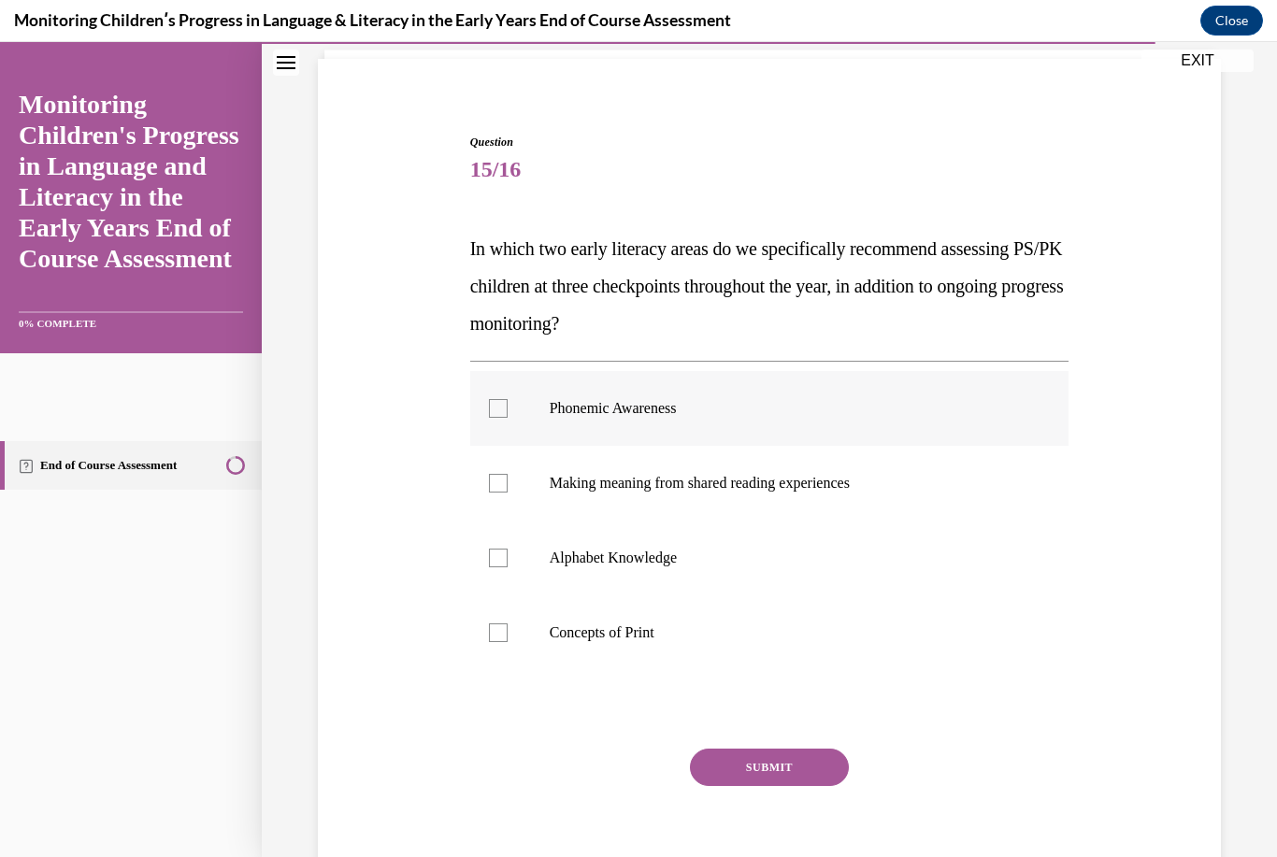
click at [705, 401] on p "Phonemic Awareness" at bounding box center [786, 408] width 473 height 19
click at [508, 401] on input "Phonemic Awareness" at bounding box center [498, 408] width 19 height 19
checkbox input "true"
click at [694, 499] on label "Making meaning from shared reading experiences" at bounding box center [769, 483] width 599 height 75
click at [508, 493] on input "Making meaning from shared reading experiences" at bounding box center [498, 483] width 19 height 19
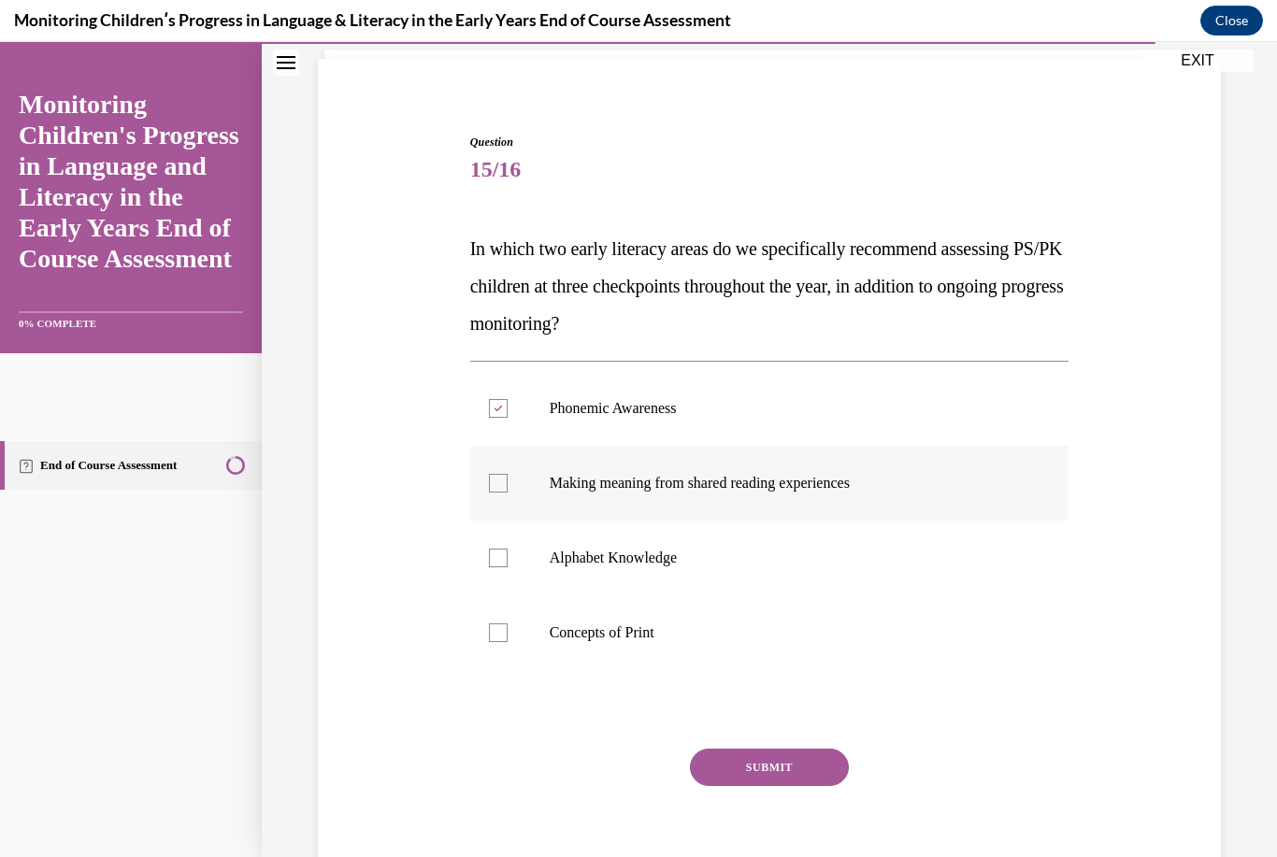
checkbox input "true"
click at [675, 536] on label "Alphabet Knowledge" at bounding box center [769, 558] width 599 height 75
click at [508, 549] on input "Alphabet Knowledge" at bounding box center [498, 558] width 19 height 19
checkbox input "true"
click at [612, 631] on p "Concepts of Print" at bounding box center [786, 632] width 473 height 19
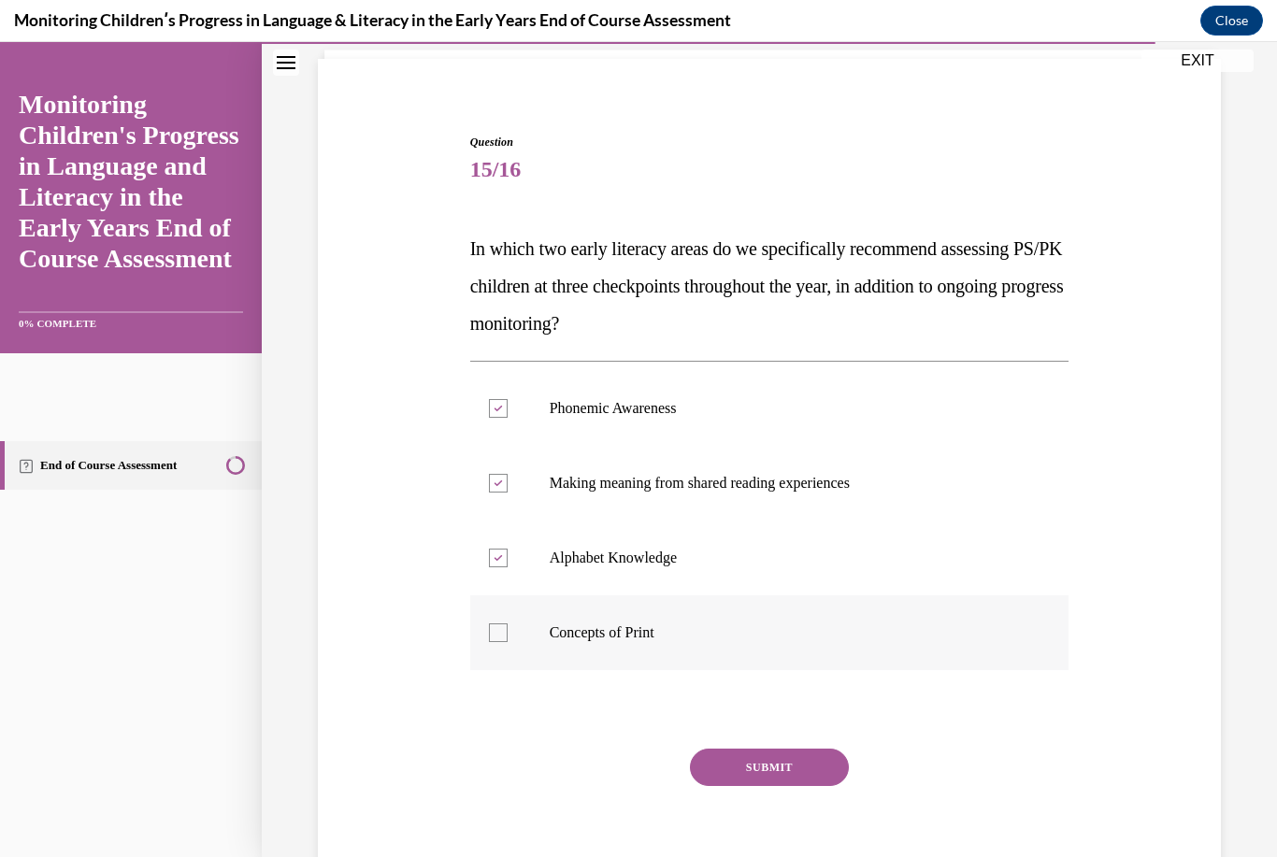
click at [508, 631] on input "Concepts of Print" at bounding box center [498, 632] width 19 height 19
checkbox input "true"
click at [766, 768] on button "SUBMIT" at bounding box center [769, 767] width 159 height 37
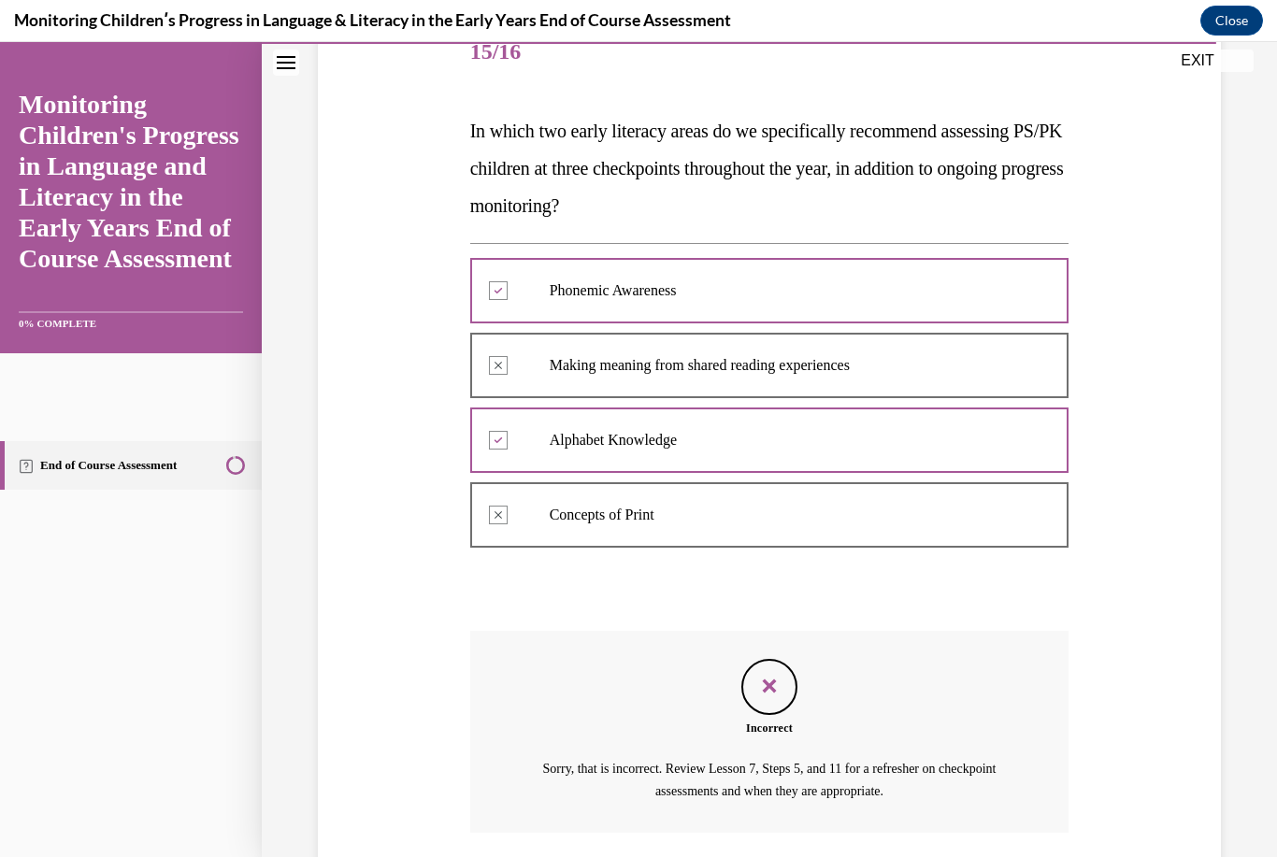
scroll to position [244, 0]
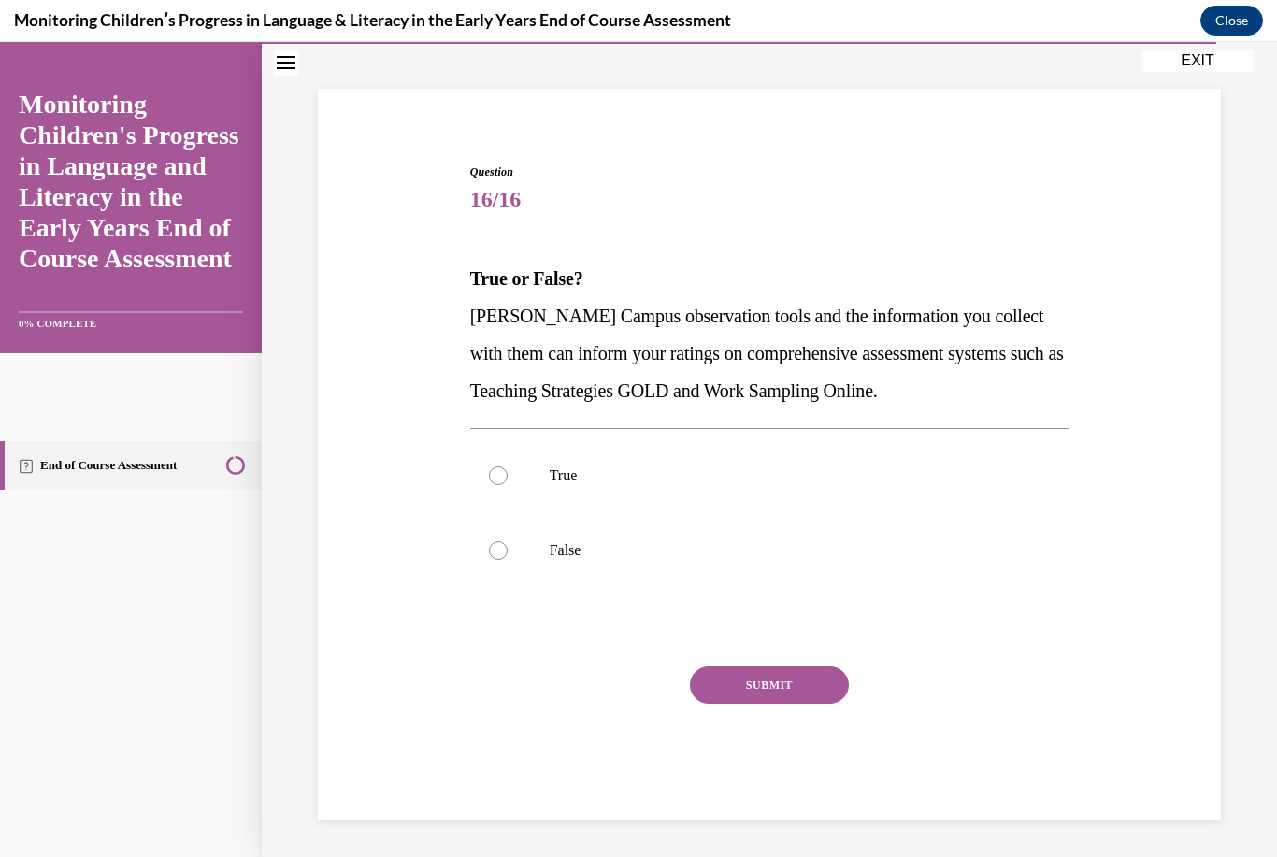
scroll to position [59, 0]
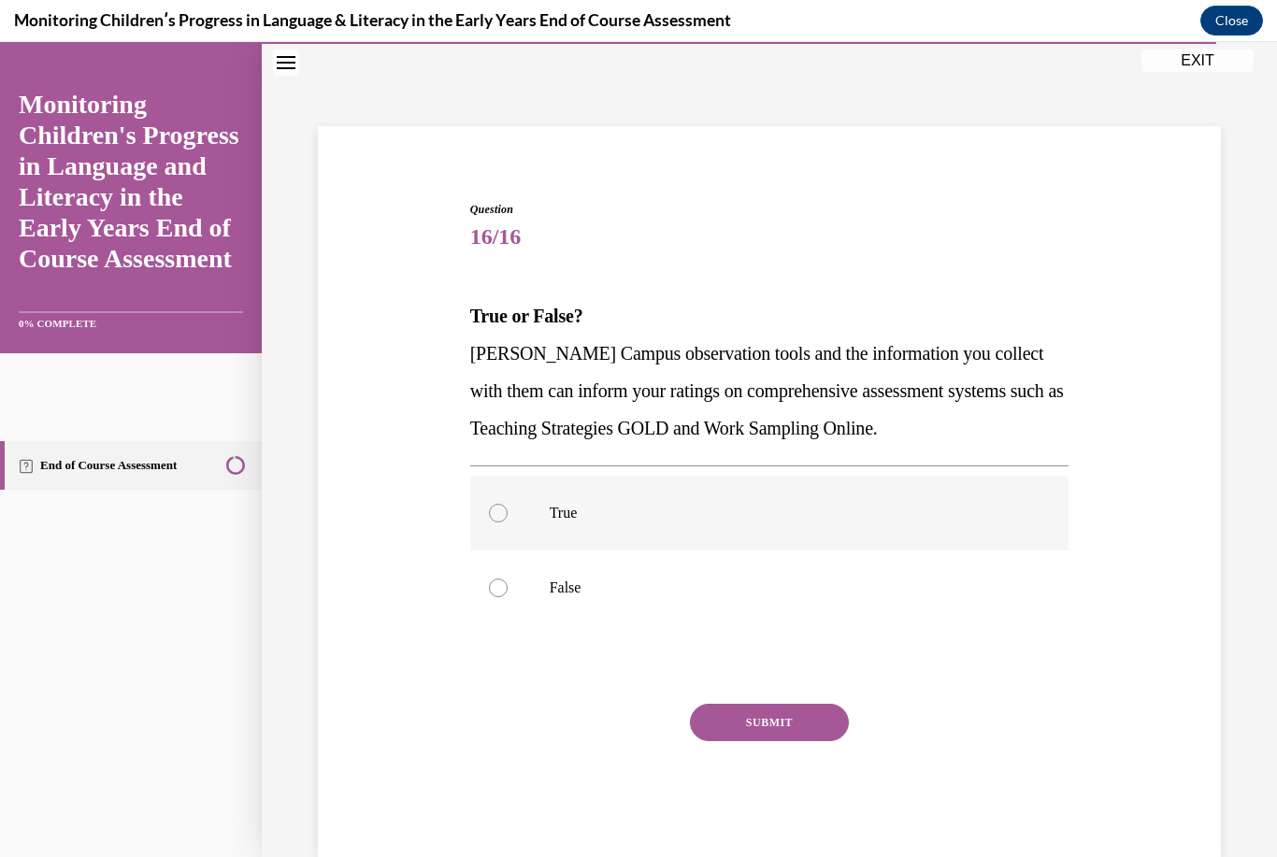
click at [603, 529] on label "True" at bounding box center [769, 513] width 599 height 75
click at [508, 522] on input "True" at bounding box center [498, 513] width 19 height 19
radio input "true"
click at [762, 729] on button "SUBMIT" at bounding box center [769, 722] width 159 height 37
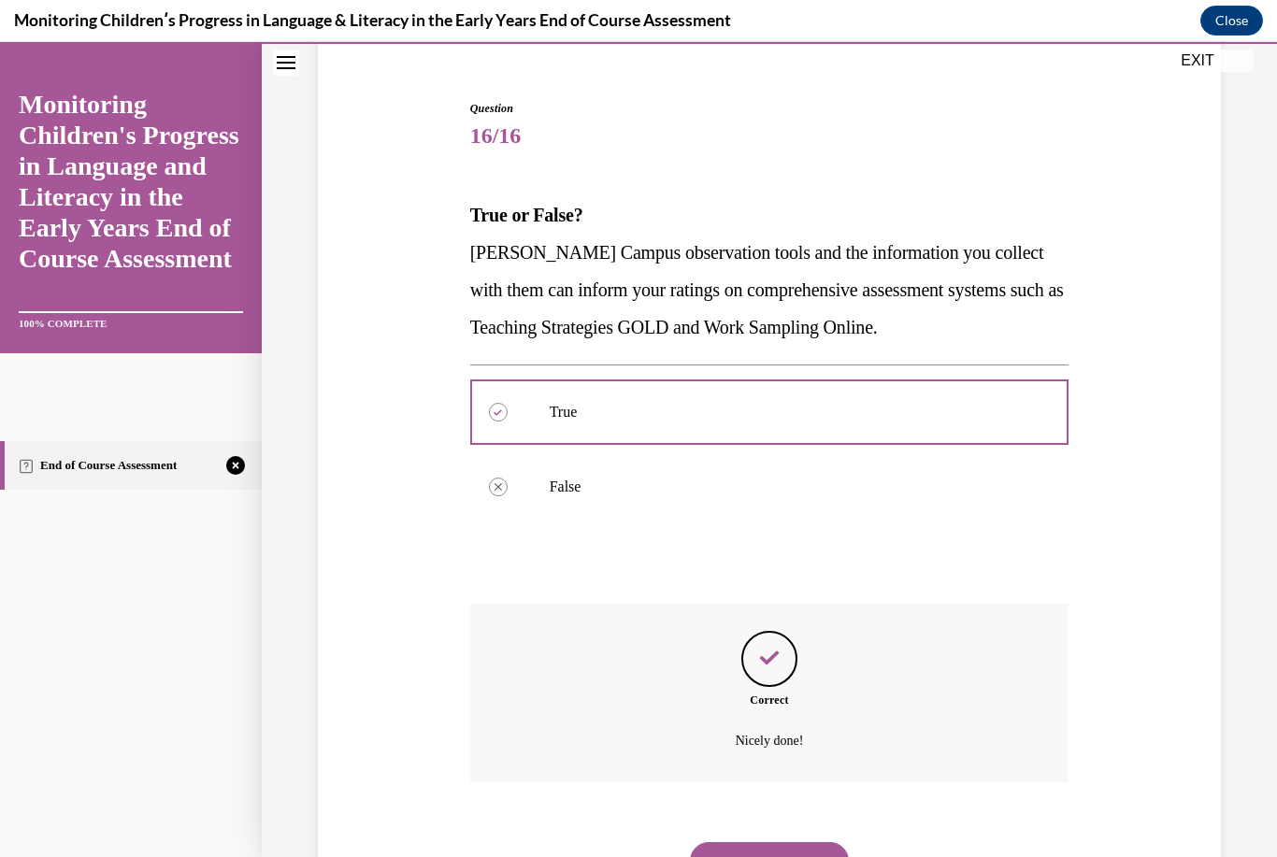
scroll to position [164, 0]
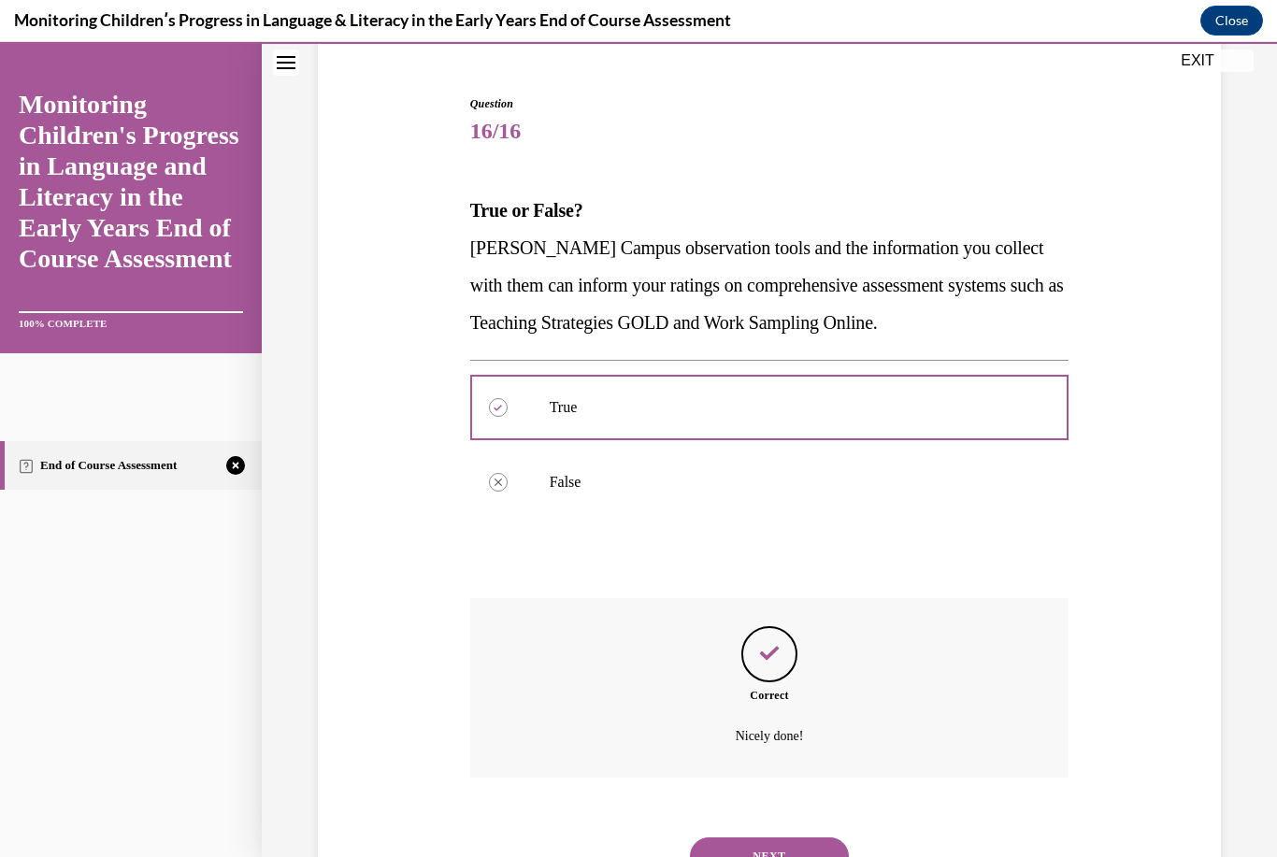
click at [753, 842] on button "NEXT" at bounding box center [769, 855] width 159 height 37
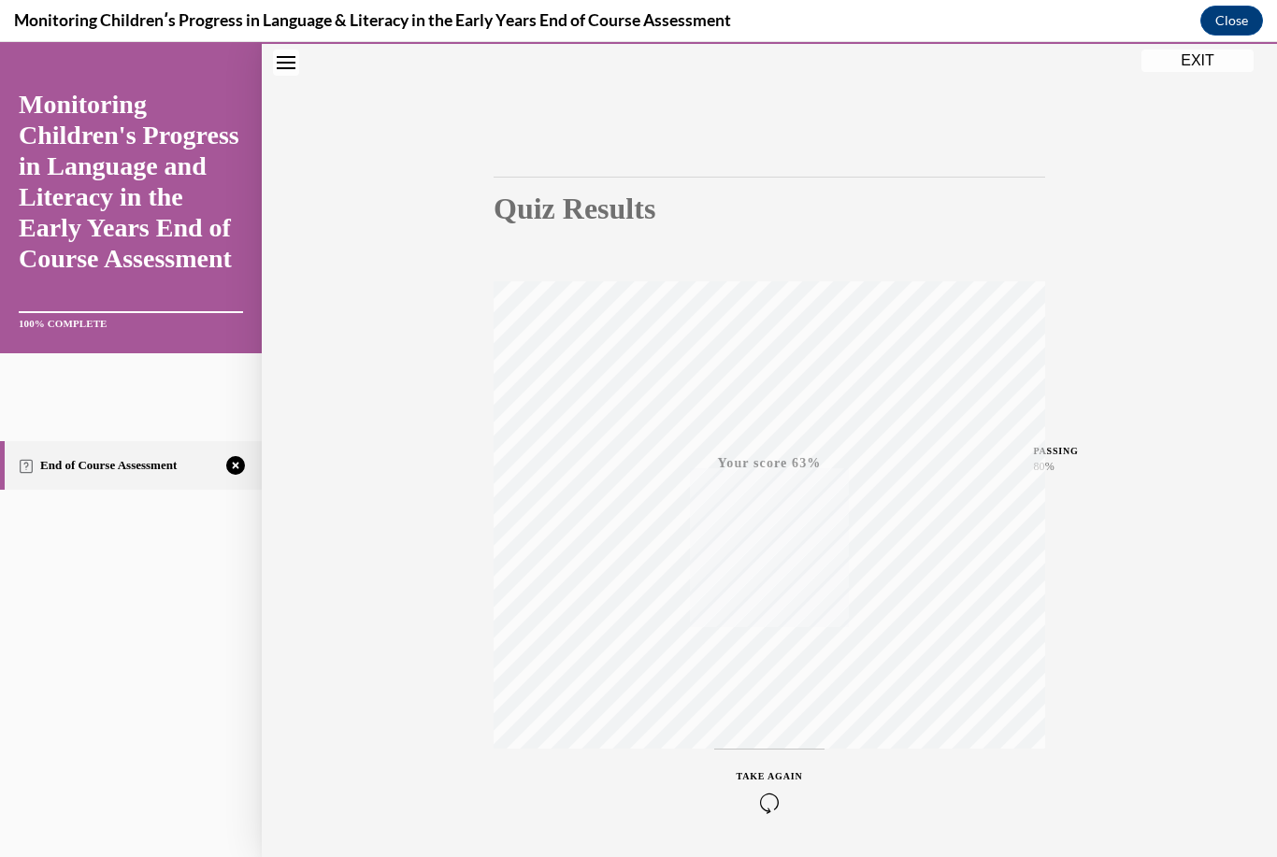
click at [784, 791] on div "TAKE AGAIN" at bounding box center [770, 791] width 66 height 44
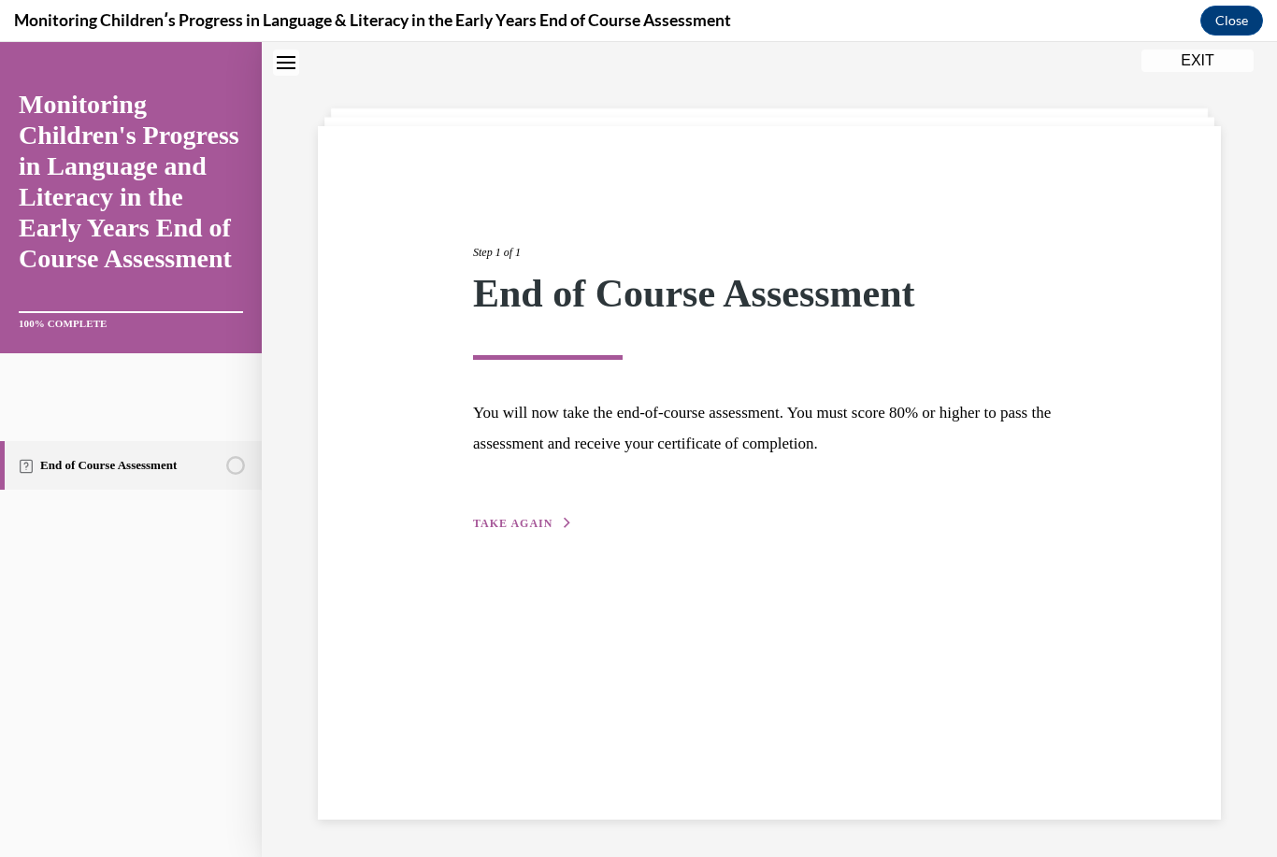
click at [551, 528] on button "TAKE AGAIN" at bounding box center [523, 523] width 100 height 17
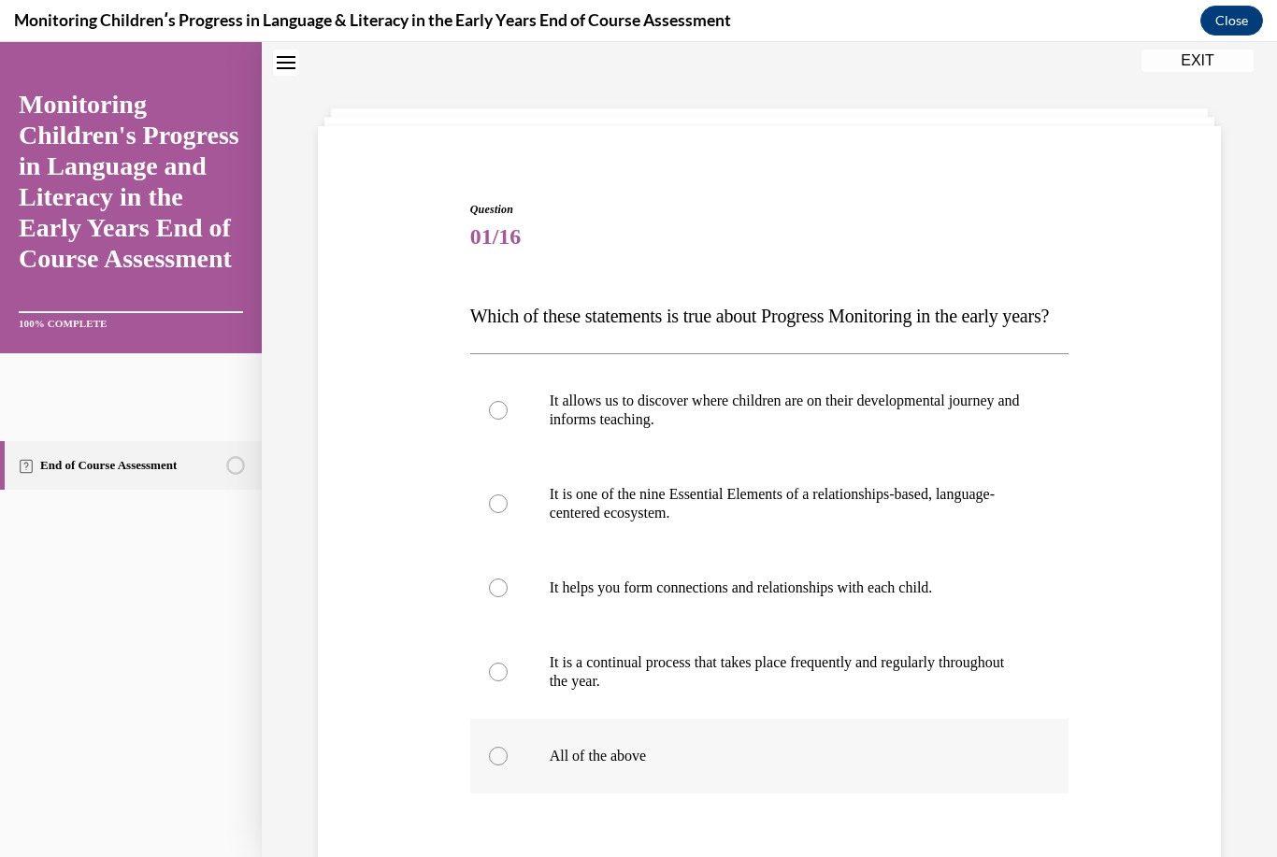
click at [584, 765] on p "All of the above" at bounding box center [786, 756] width 473 height 19
click at [508, 765] on input "All of the above" at bounding box center [498, 756] width 19 height 19
radio input "true"
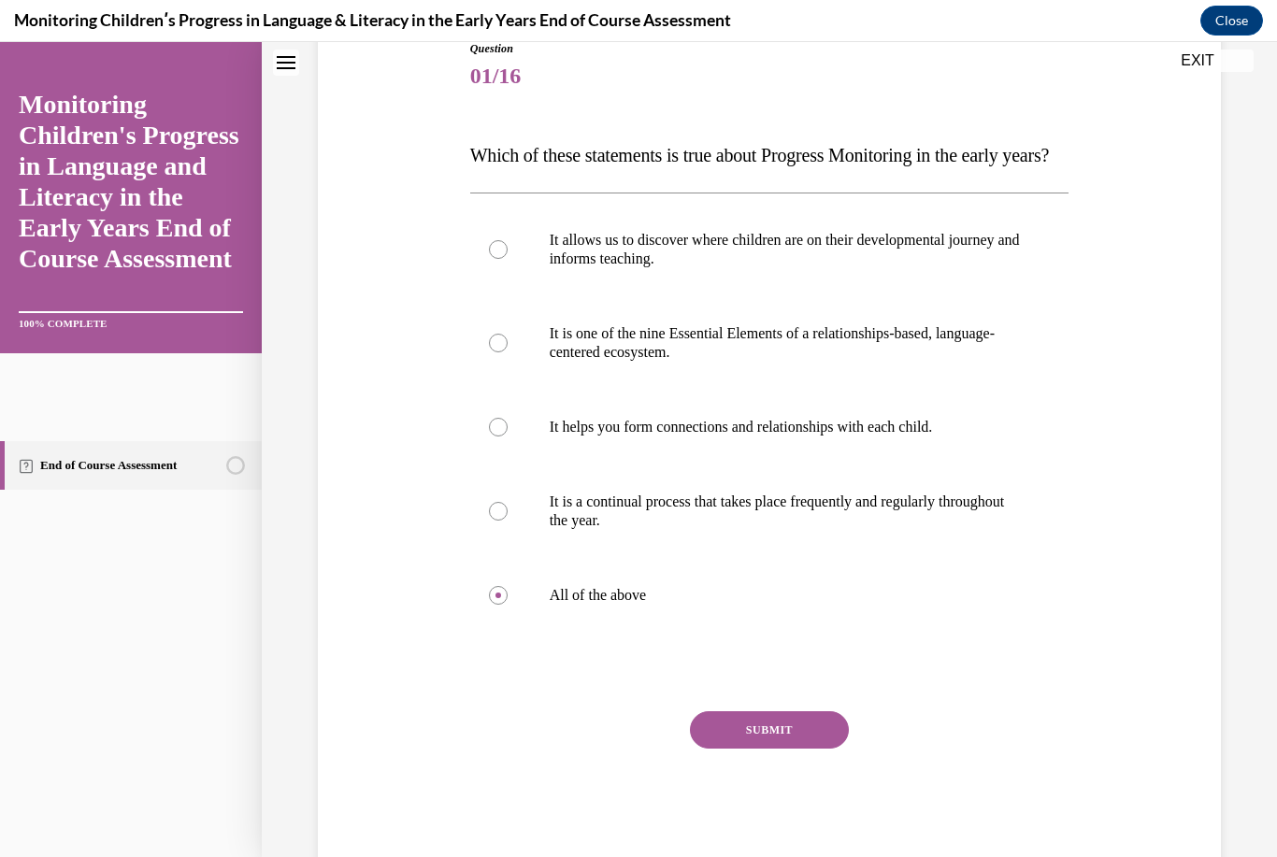
click at [738, 749] on button "SUBMIT" at bounding box center [769, 729] width 159 height 37
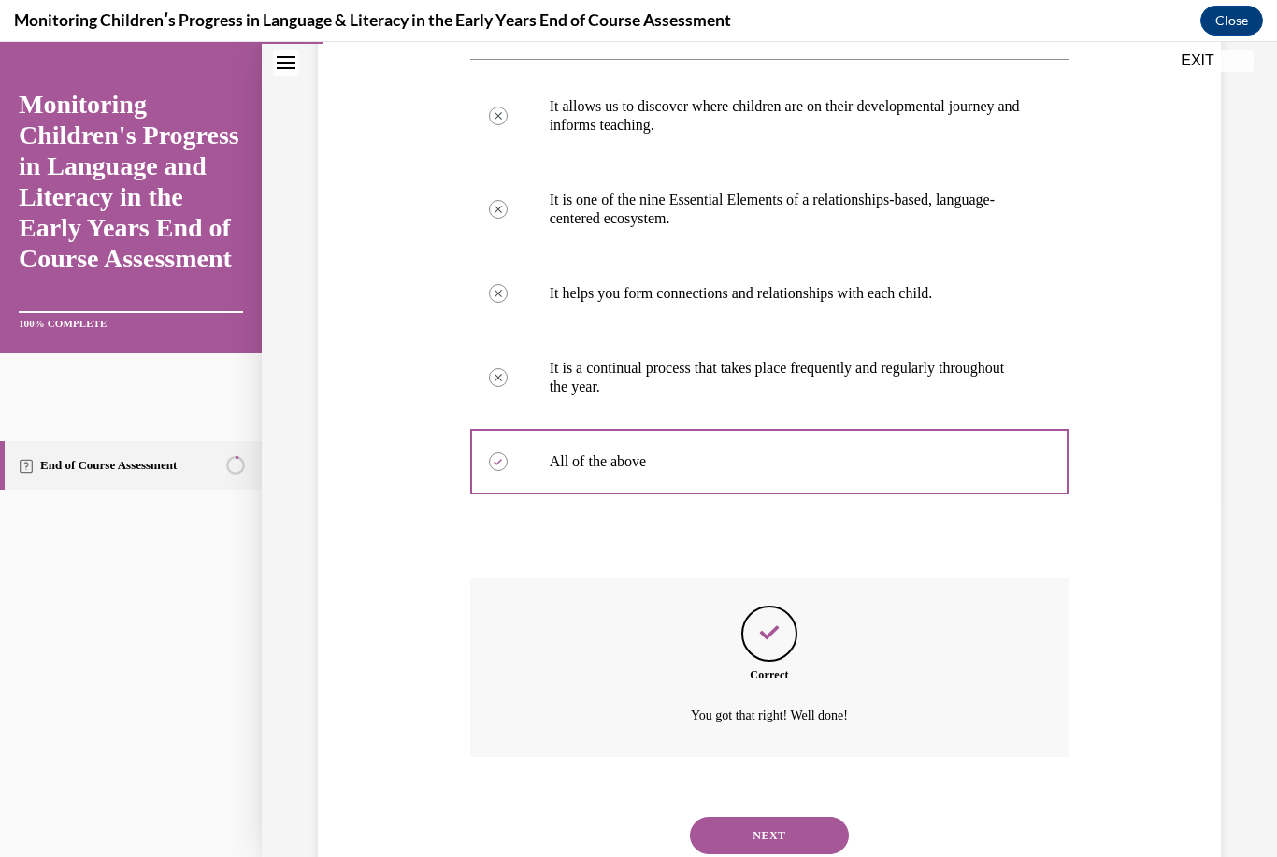
scroll to position [370, 0]
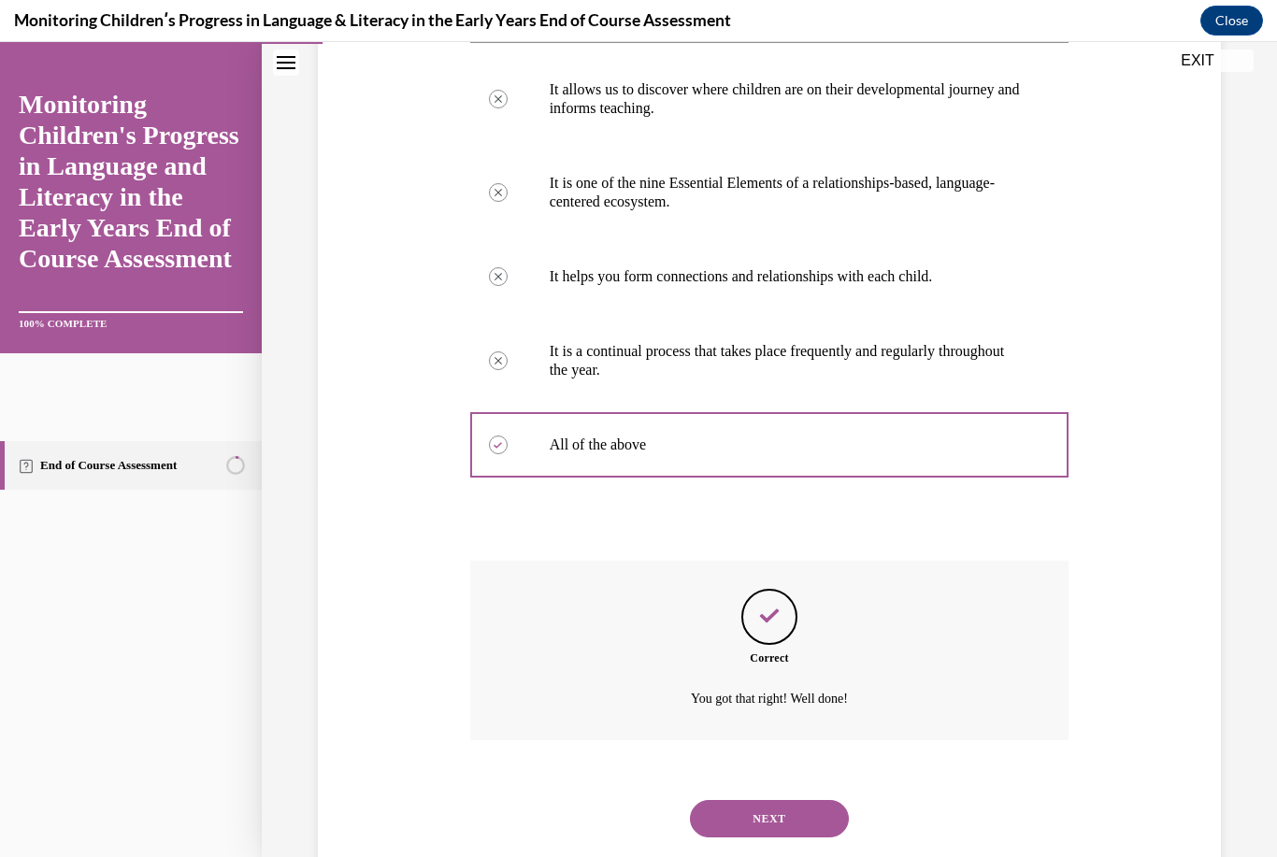
click at [821, 834] on button "NEXT" at bounding box center [769, 818] width 159 height 37
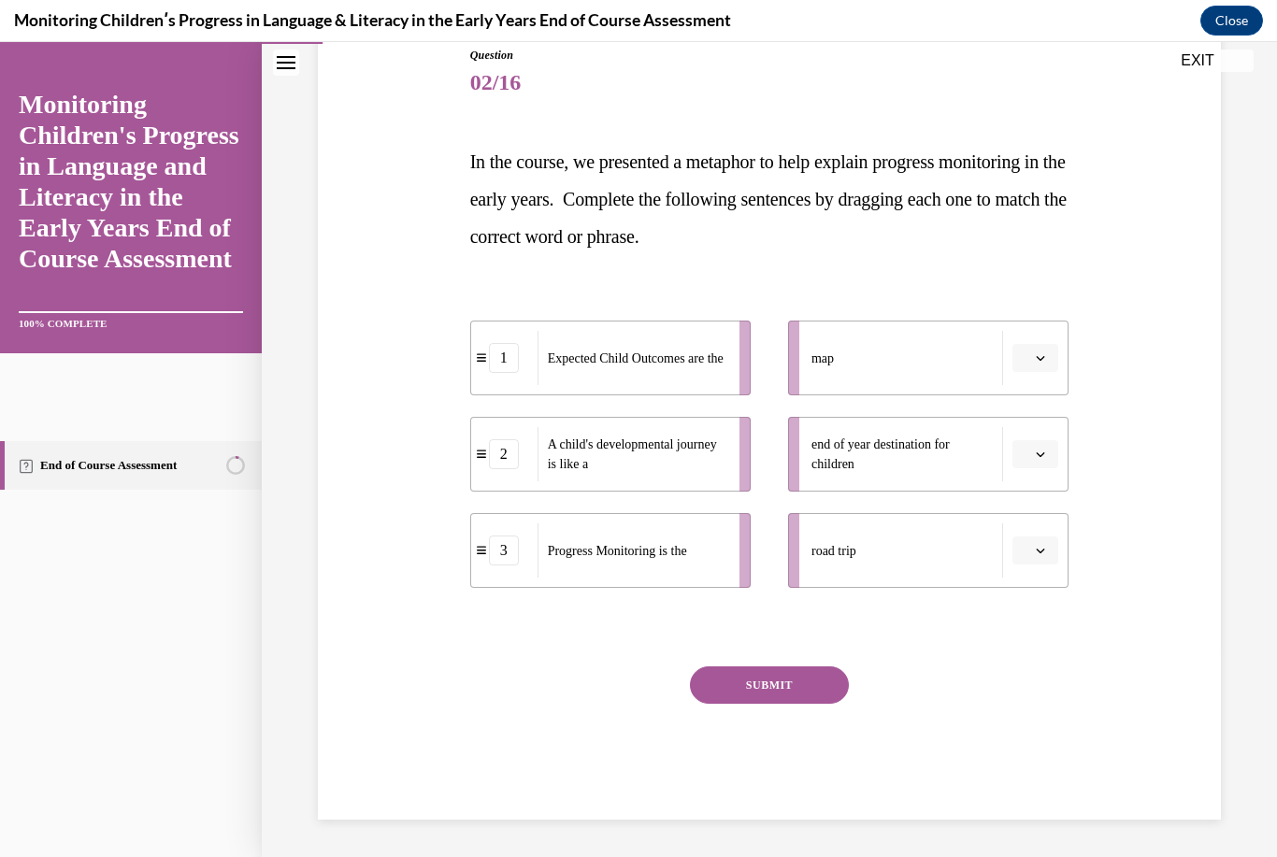
scroll to position [131, 0]
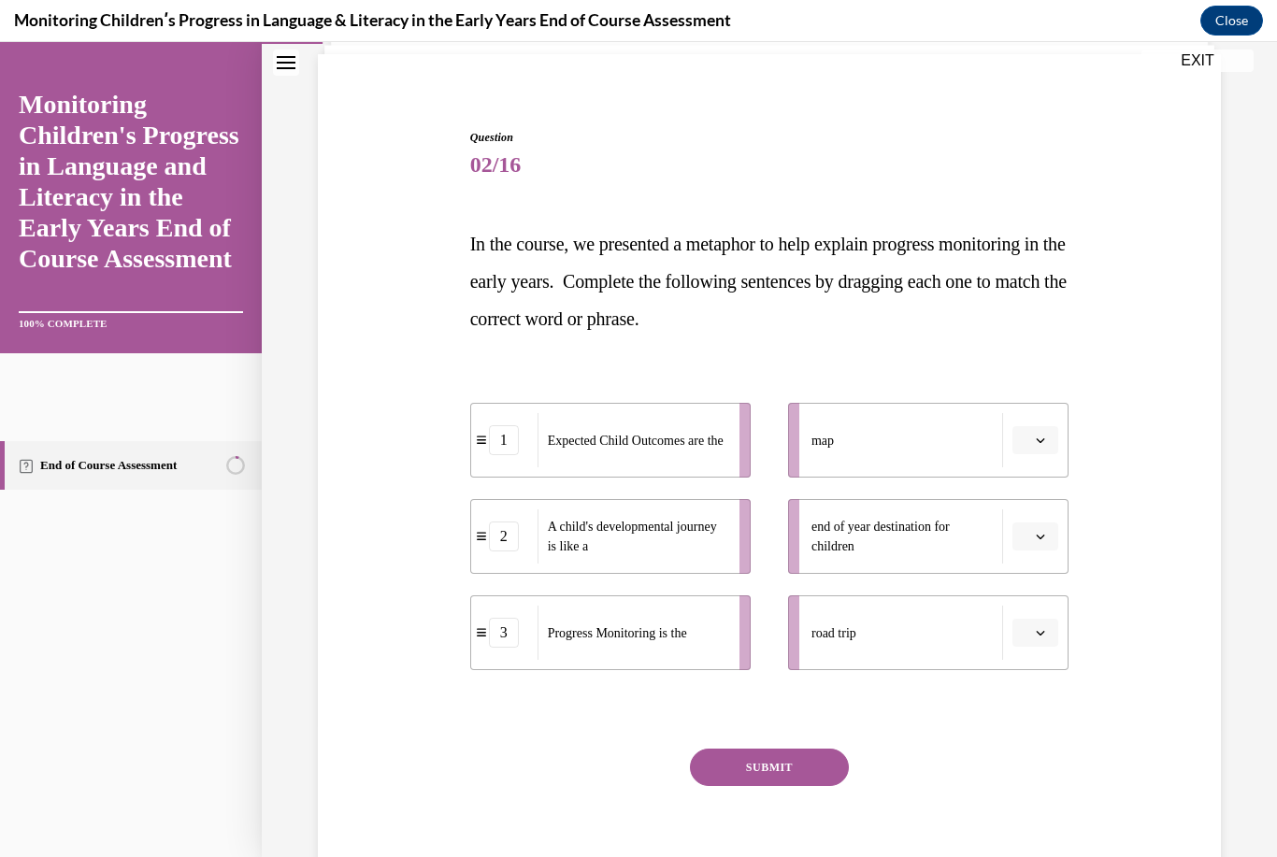
click at [1048, 533] on button "button" at bounding box center [1035, 536] width 46 height 28
click at [1043, 648] on div "2" at bounding box center [1032, 653] width 47 height 37
click at [1047, 437] on span "button" at bounding box center [1040, 440] width 13 height 13
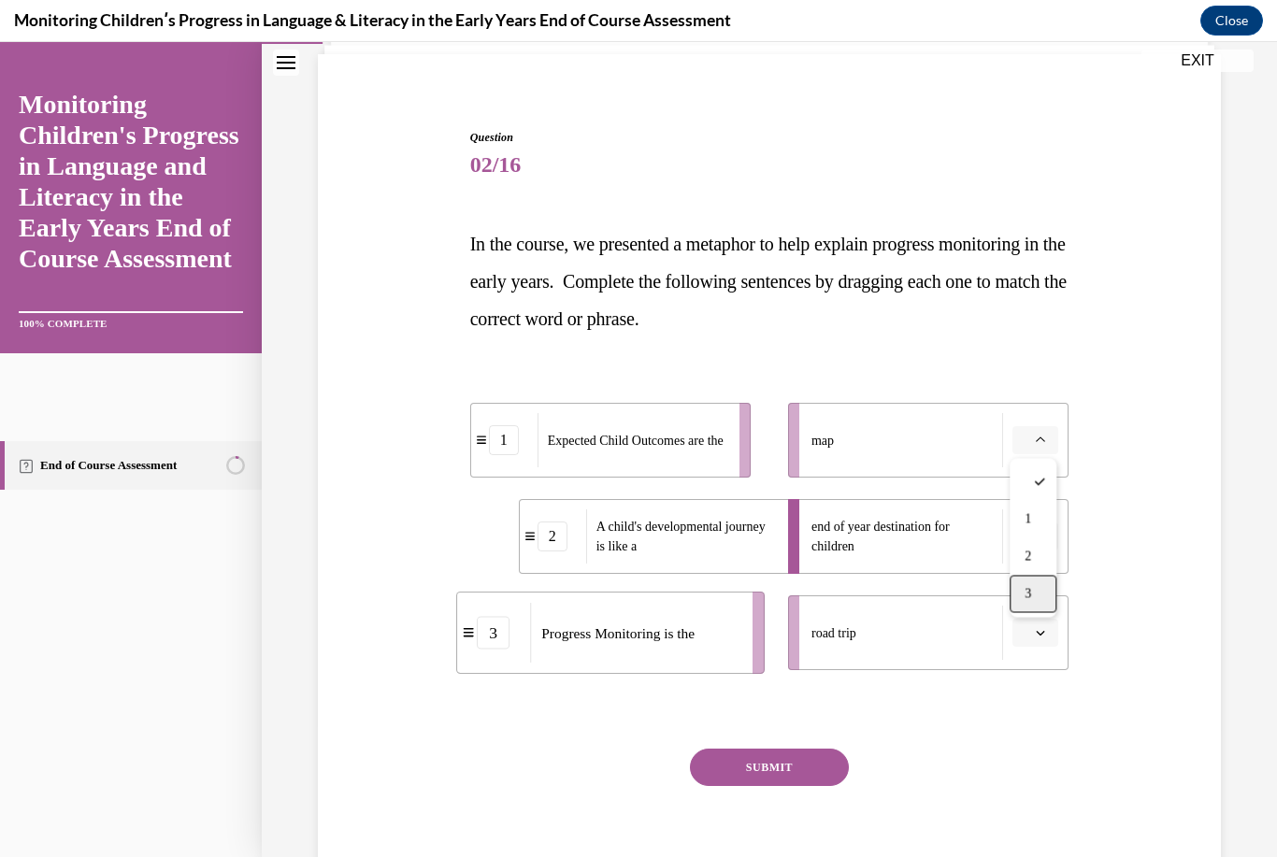
click at [1045, 582] on div "3" at bounding box center [1032, 594] width 47 height 37
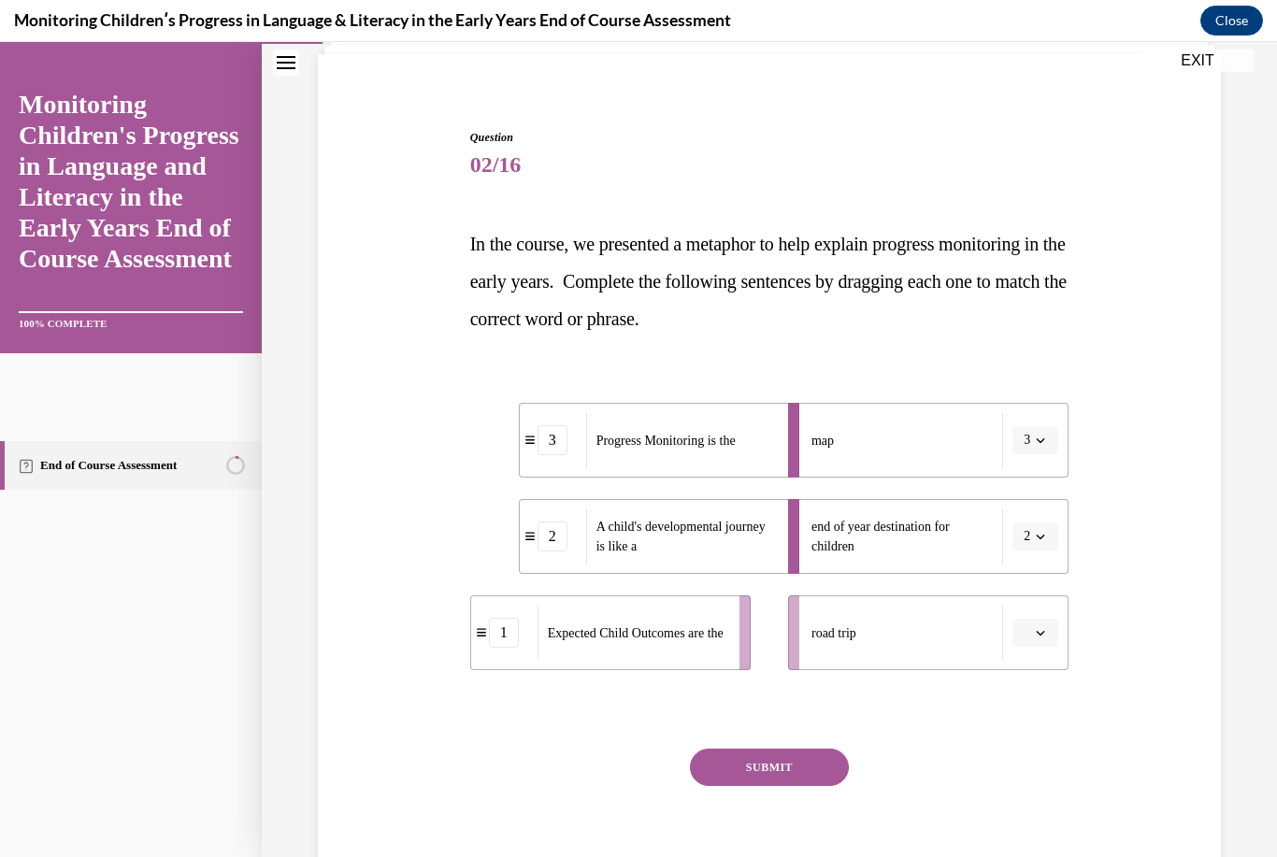
click at [1048, 636] on button "button" at bounding box center [1035, 633] width 46 height 28
click at [1049, 701] on div "1" at bounding box center [1032, 712] width 47 height 37
click at [805, 755] on button "SUBMIT" at bounding box center [769, 767] width 159 height 37
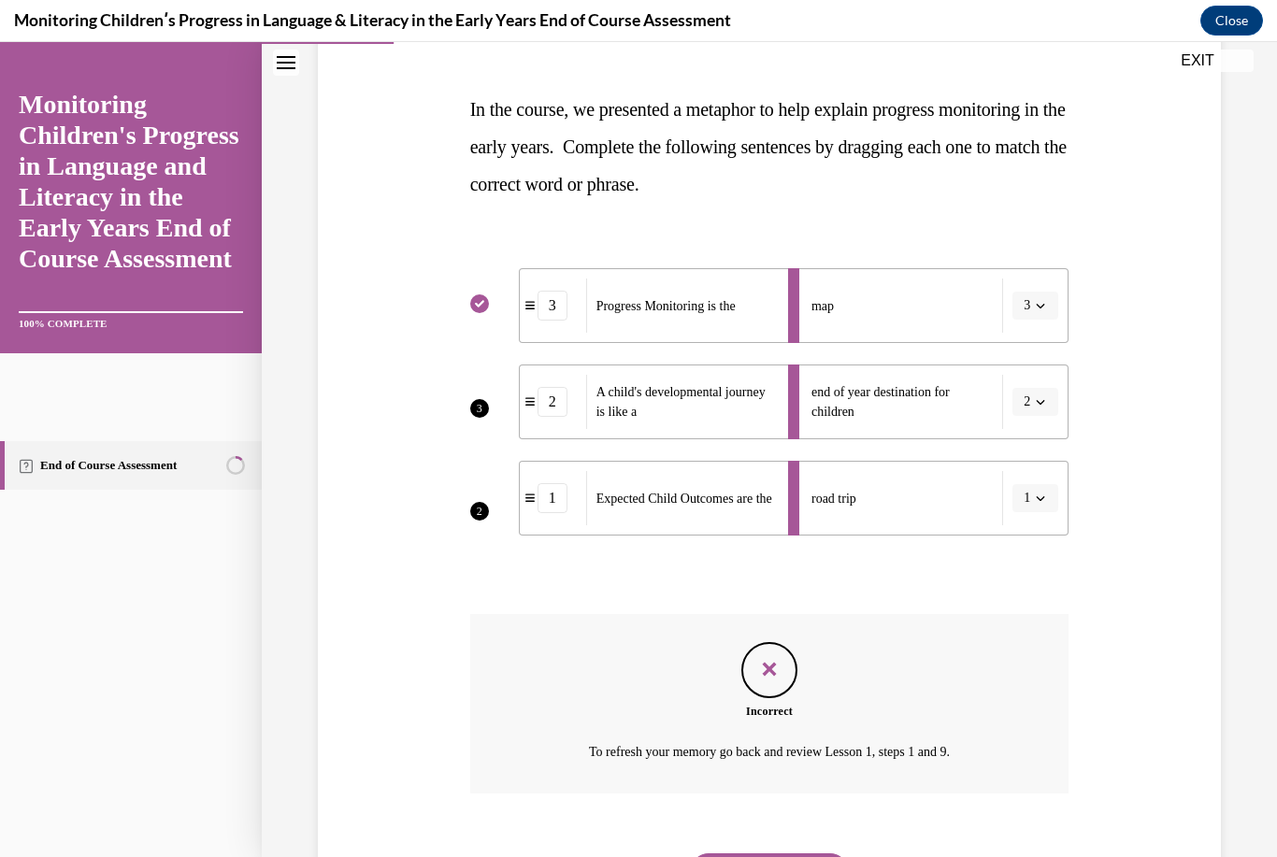
scroll to position [281, 0]
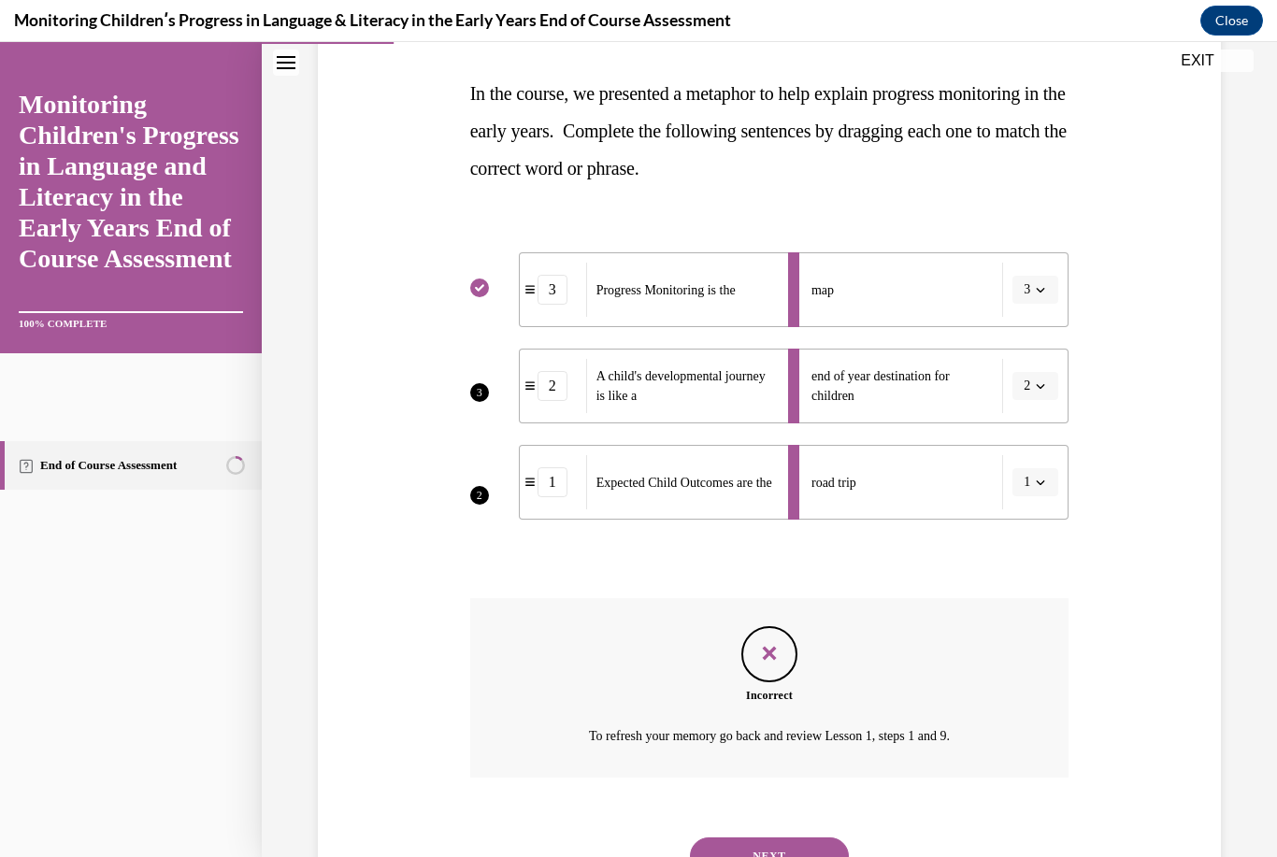
click at [810, 837] on button "NEXT" at bounding box center [769, 855] width 159 height 37
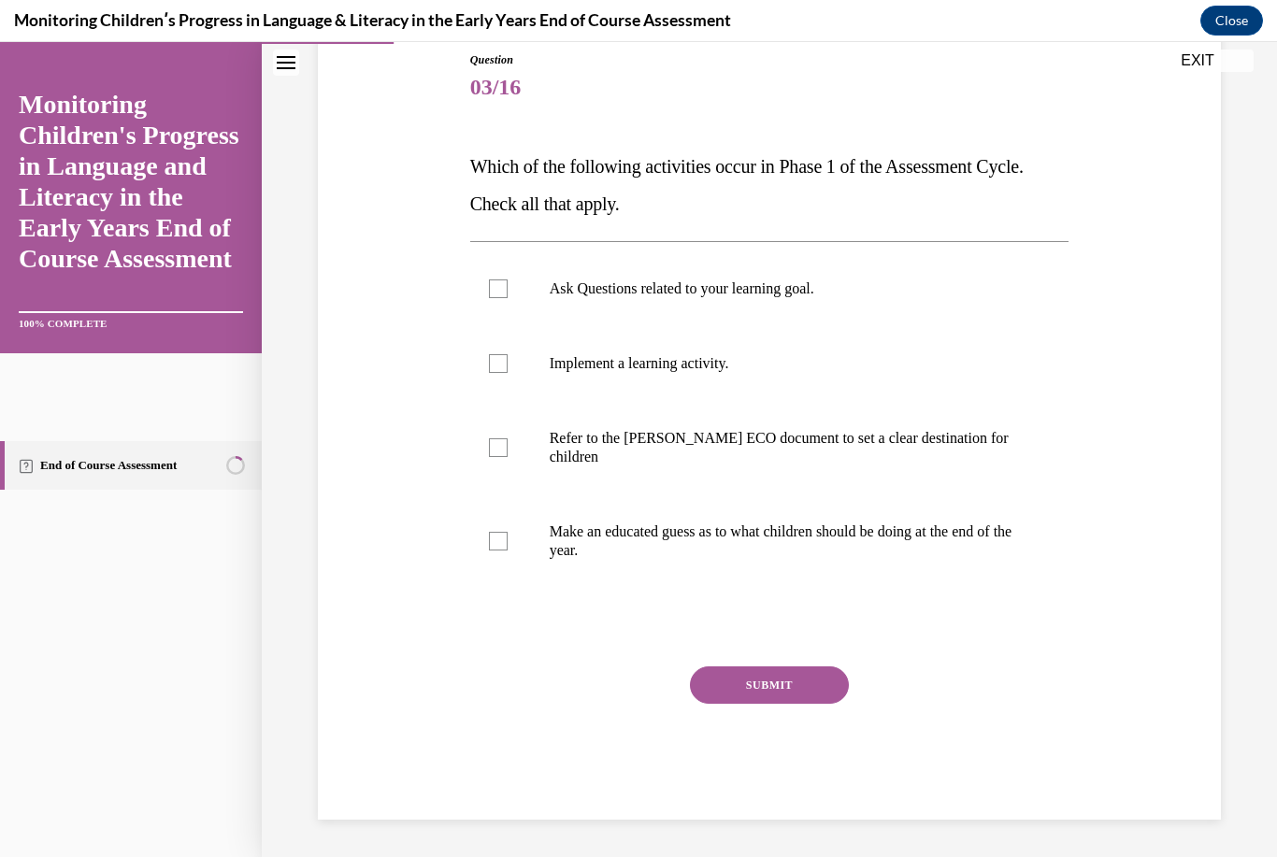
scroll to position [126, 0]
